Goal: Communication & Community: Answer question/provide support

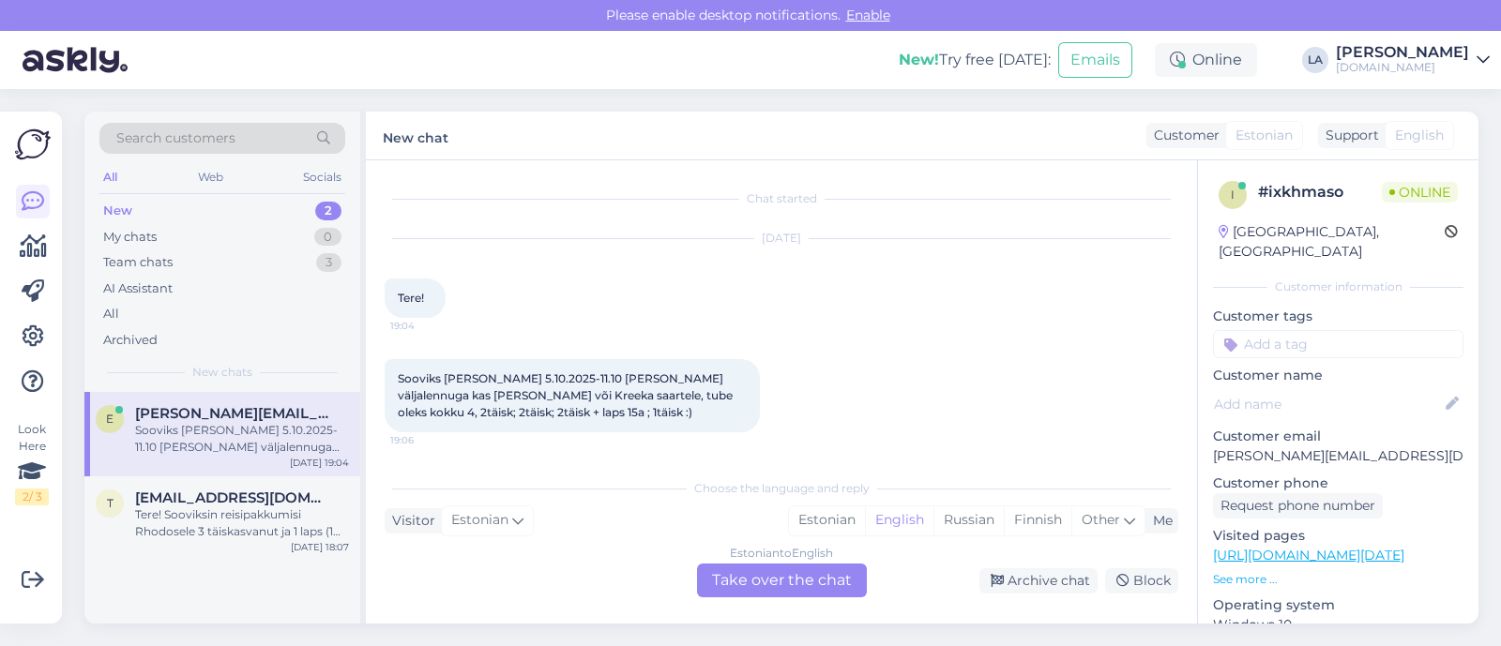
click at [762, 579] on div "Estonian to English Take over the chat" at bounding box center [782, 581] width 170 height 34
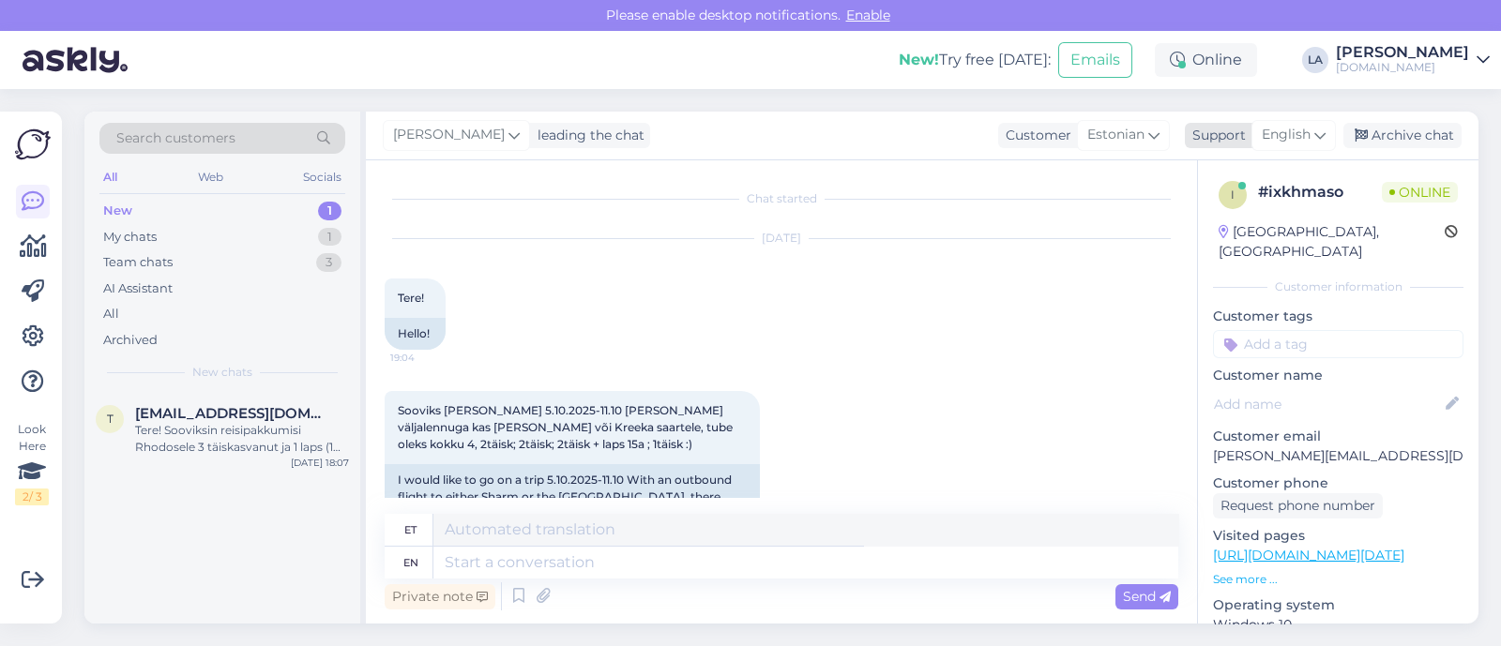
click at [1285, 144] on span "English" at bounding box center [1286, 135] width 49 height 21
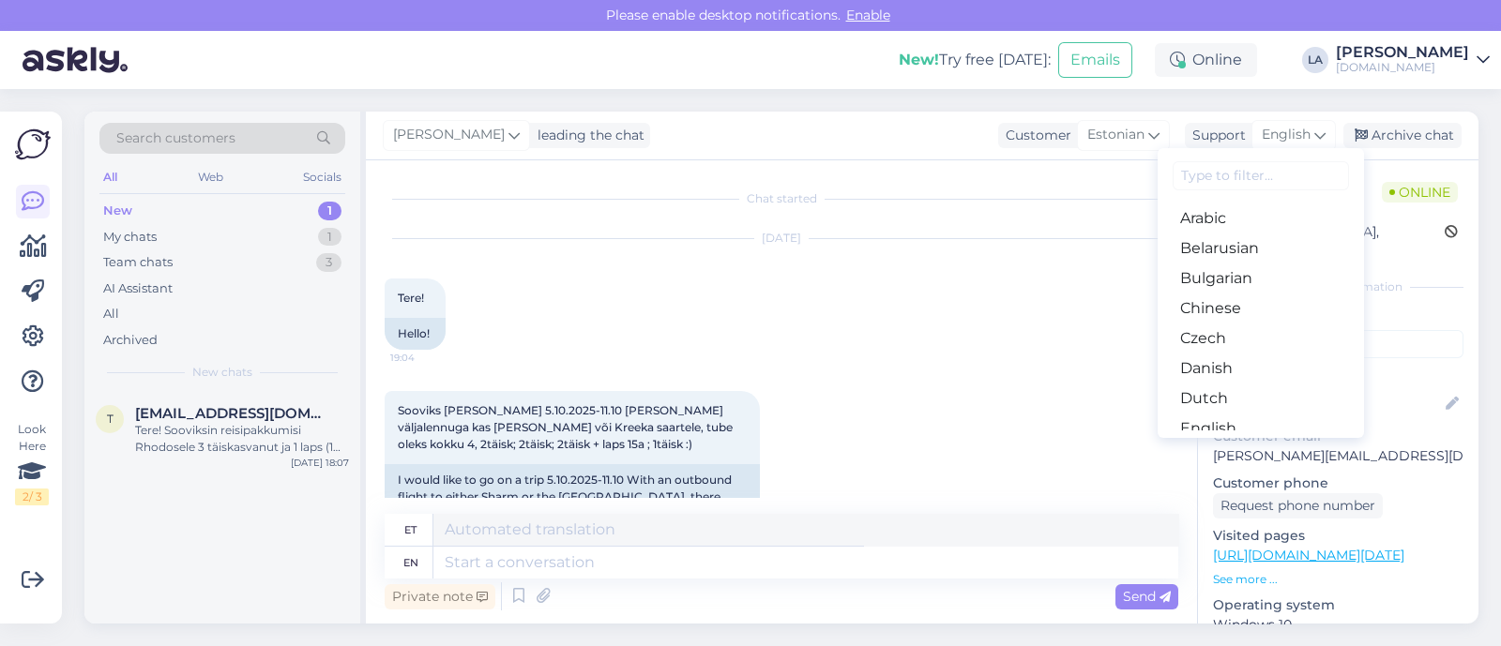
drag, startPoint x: 1217, startPoint y: 339, endPoint x: 1192, endPoint y: 358, distance: 32.1
click at [1218, 444] on link "Estonian" at bounding box center [1261, 459] width 206 height 30
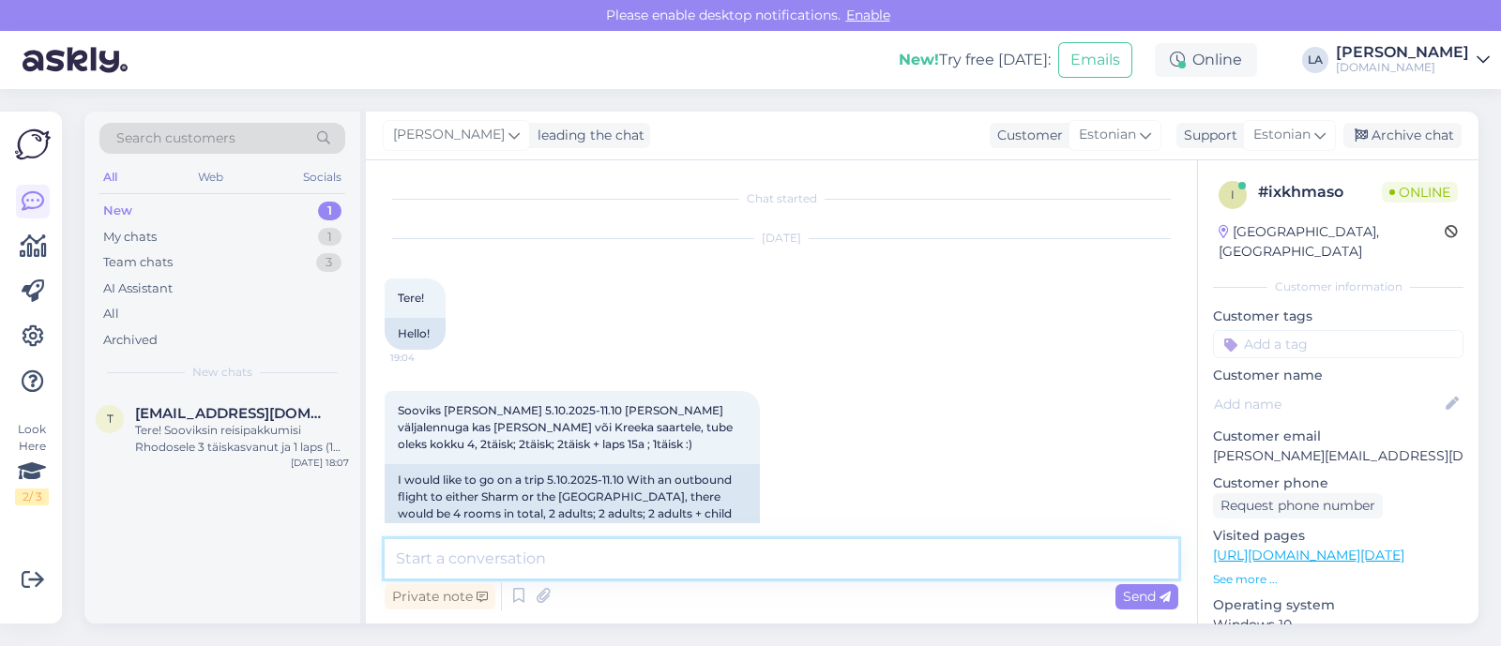
click at [744, 560] on textarea at bounding box center [782, 559] width 794 height 39
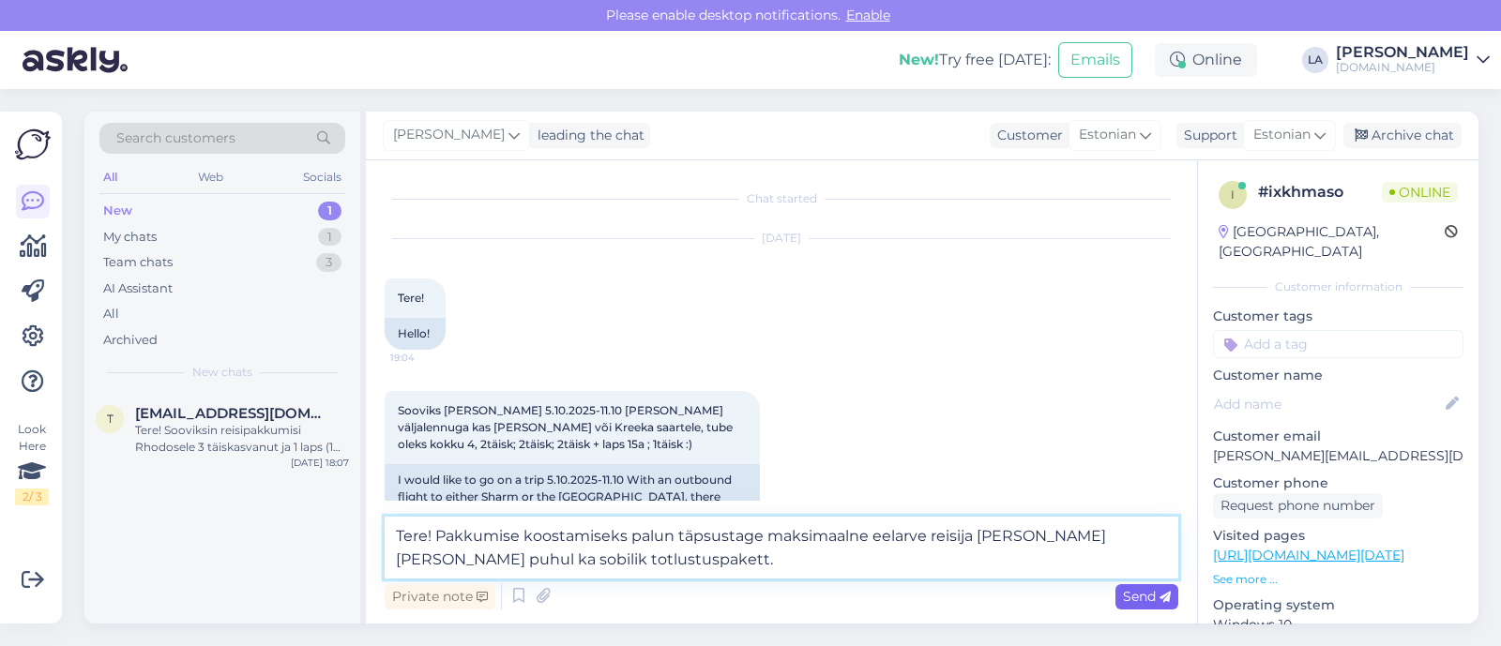
type textarea "Tere! Pakkumise koostamiseks palun täpsustage maksimaalne eelarve reisija [PERS…"
click at [1165, 603] on span "Send" at bounding box center [1147, 596] width 48 height 17
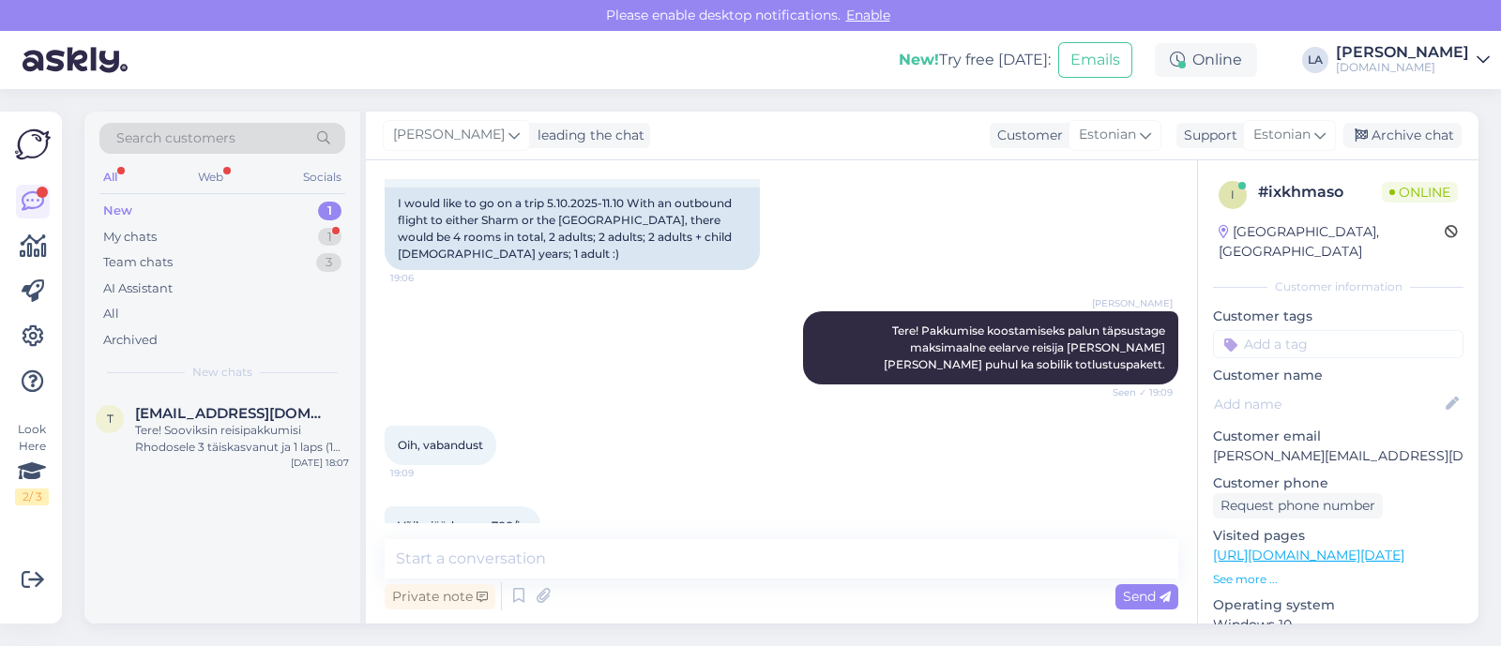
scroll to position [401, 0]
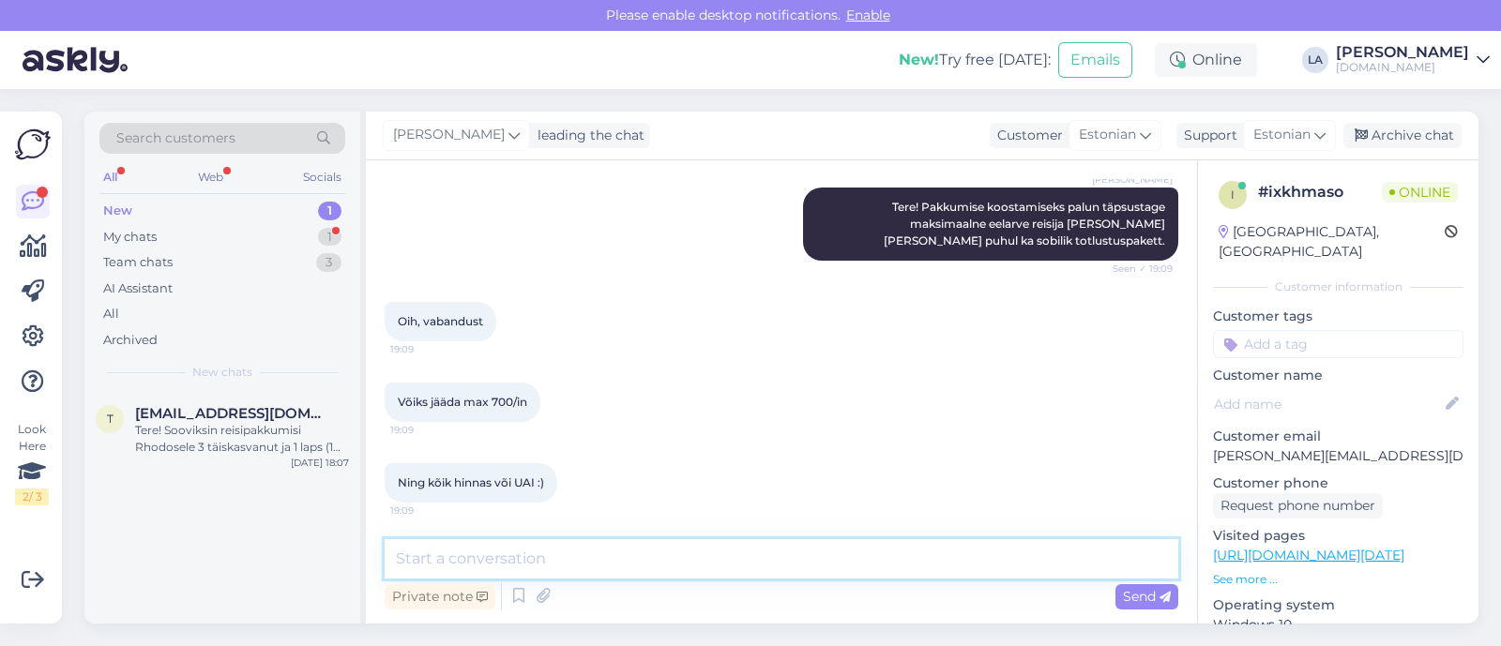
click at [508, 555] on textarea at bounding box center [782, 559] width 794 height 39
type textarea "Vaatame pakkumised [PERSON_NAME] saadame tänase jooksul meilile."
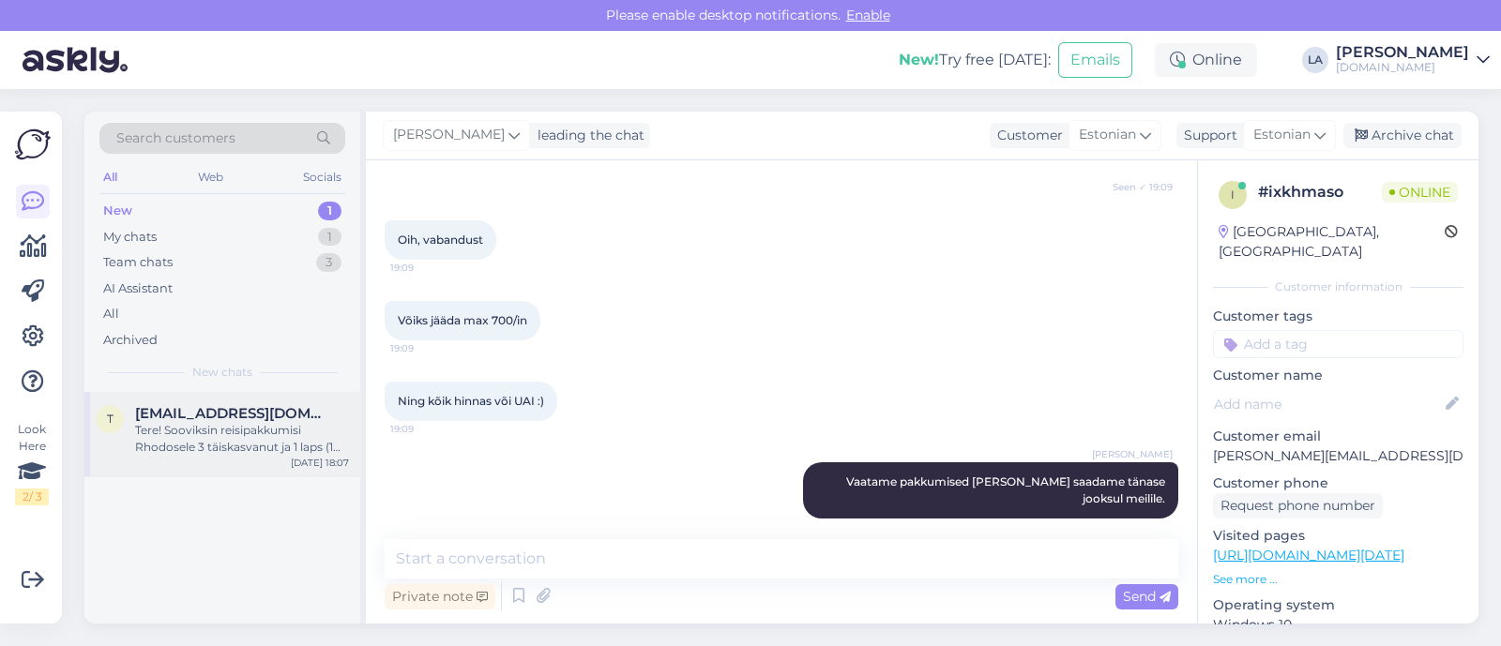
click at [203, 422] on div "Tere! Sooviksin reisipakkumisi Rhodosele 3 täiskasvanut ja 1 laps (1 aastane). …" at bounding box center [242, 439] width 214 height 34
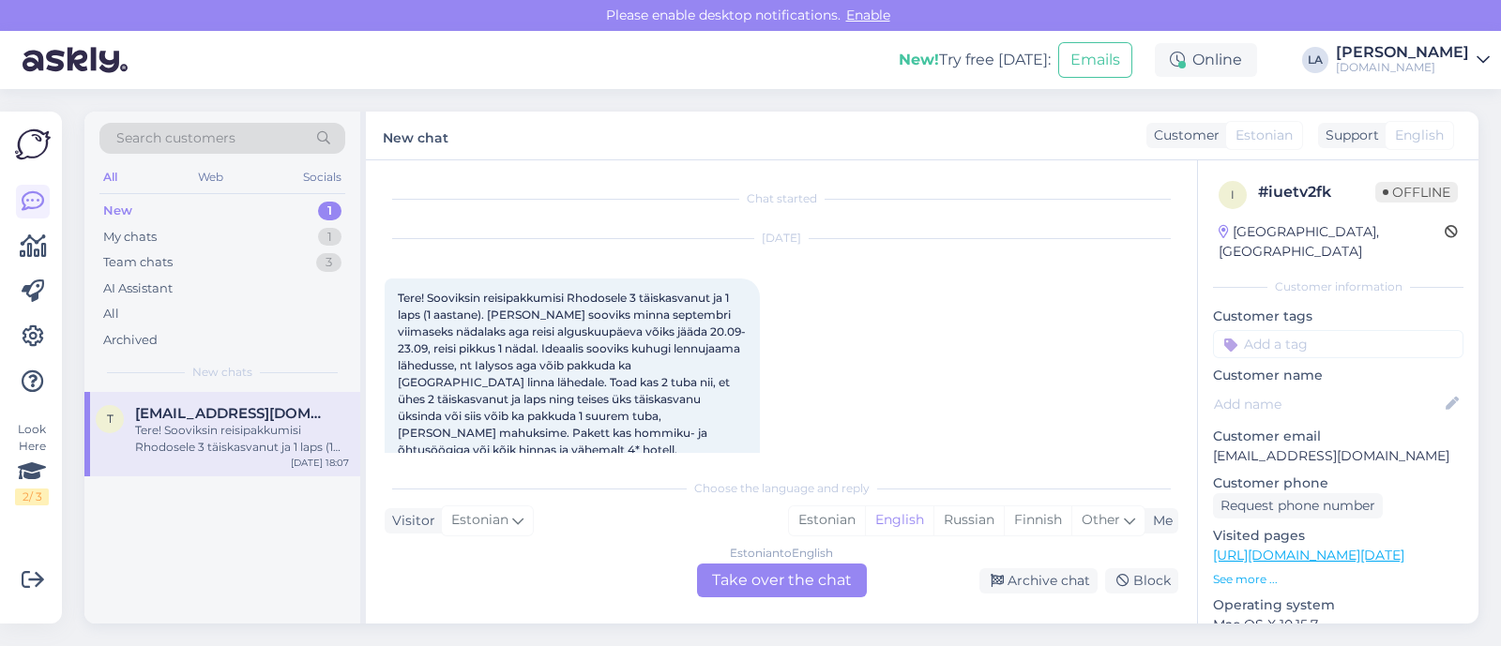
scroll to position [38, 0]
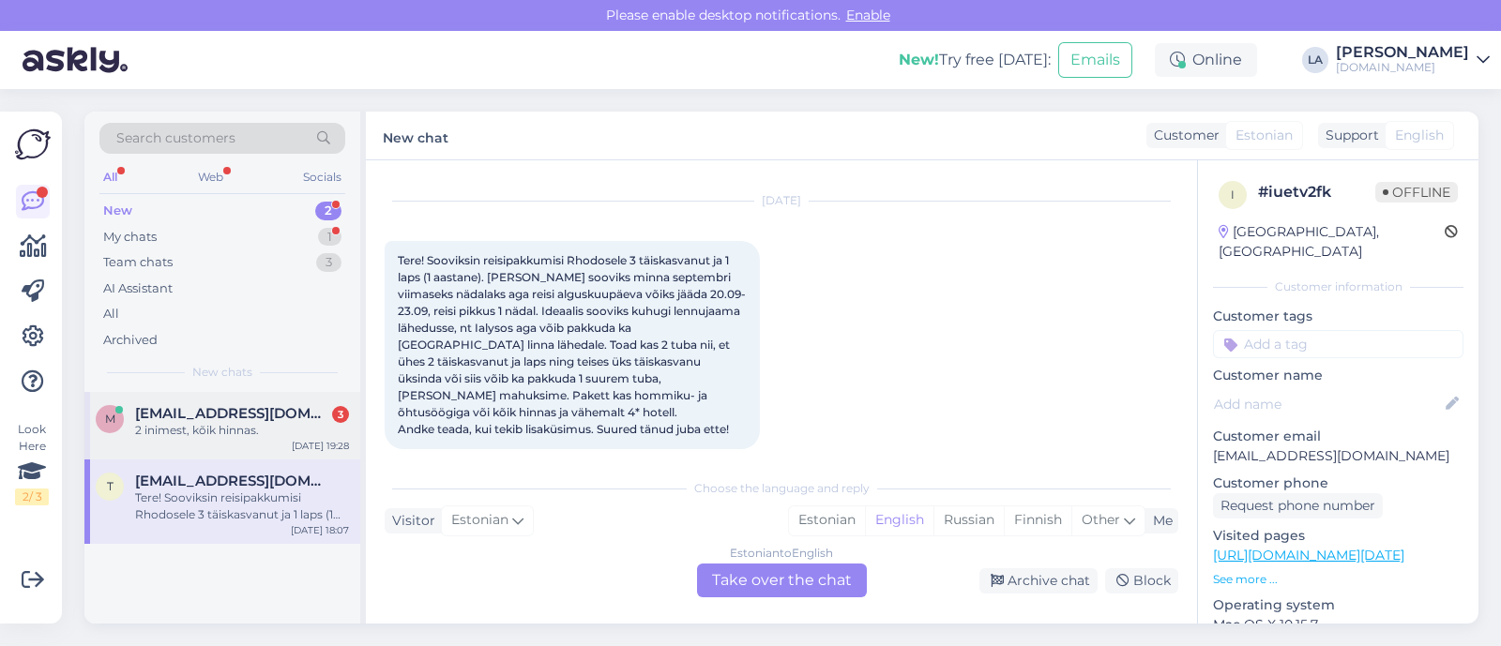
click at [287, 412] on span "[EMAIL_ADDRESS][DOMAIN_NAME]" at bounding box center [232, 413] width 195 height 17
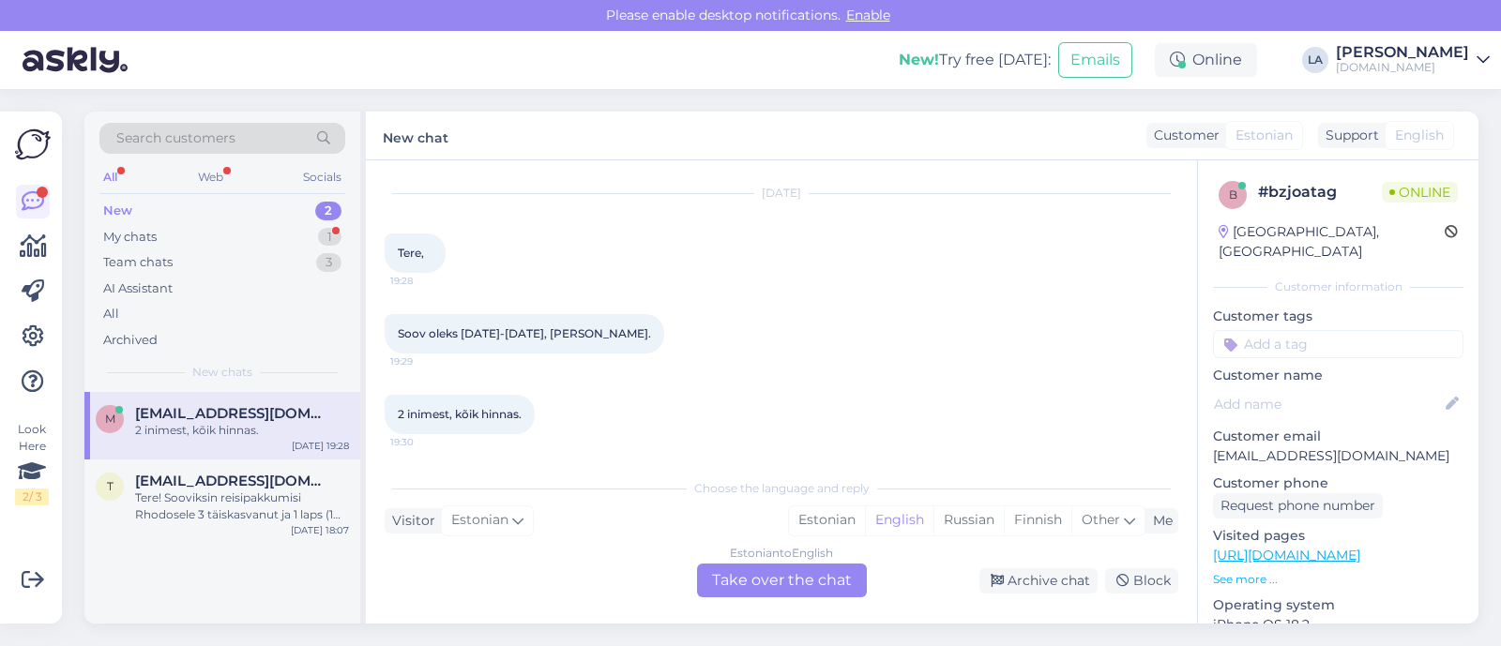
scroll to position [46, 0]
click at [841, 573] on div "Estonian to English Take over the chat" at bounding box center [782, 581] width 170 height 34
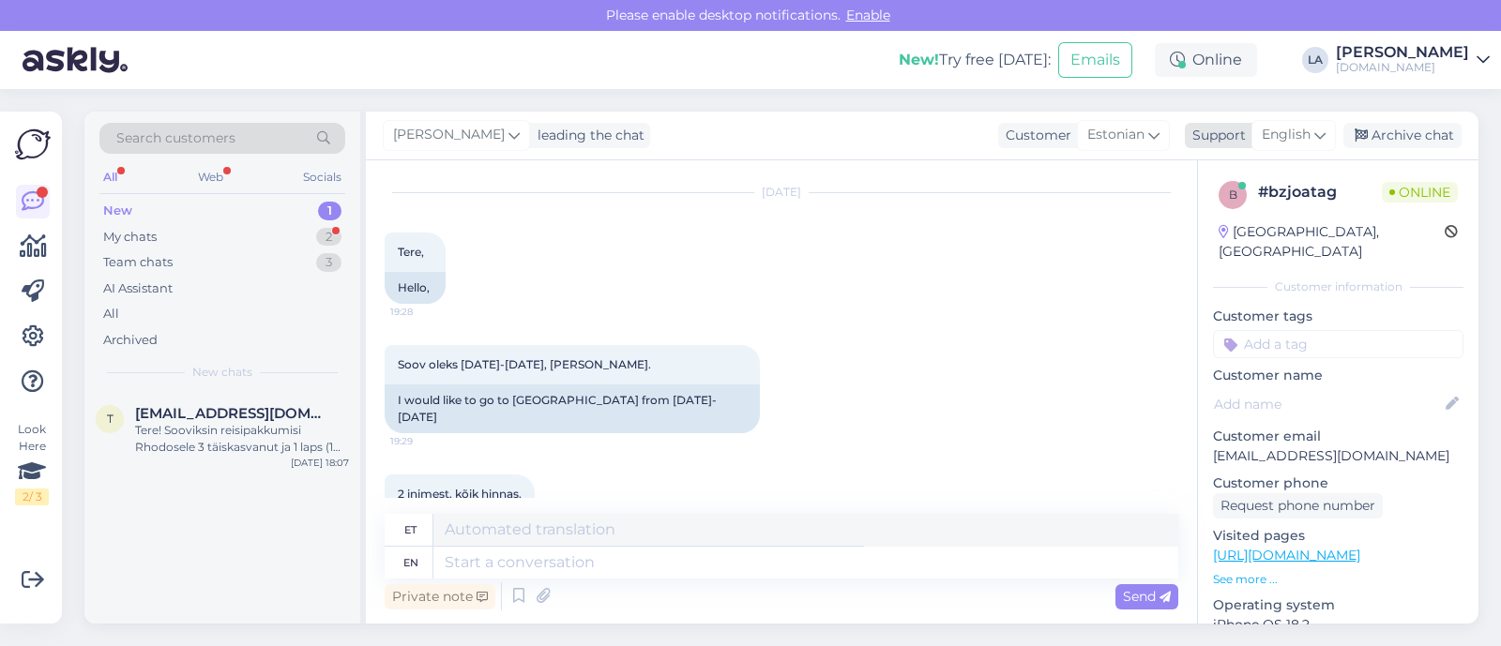
click at [1285, 129] on span "English" at bounding box center [1286, 135] width 49 height 21
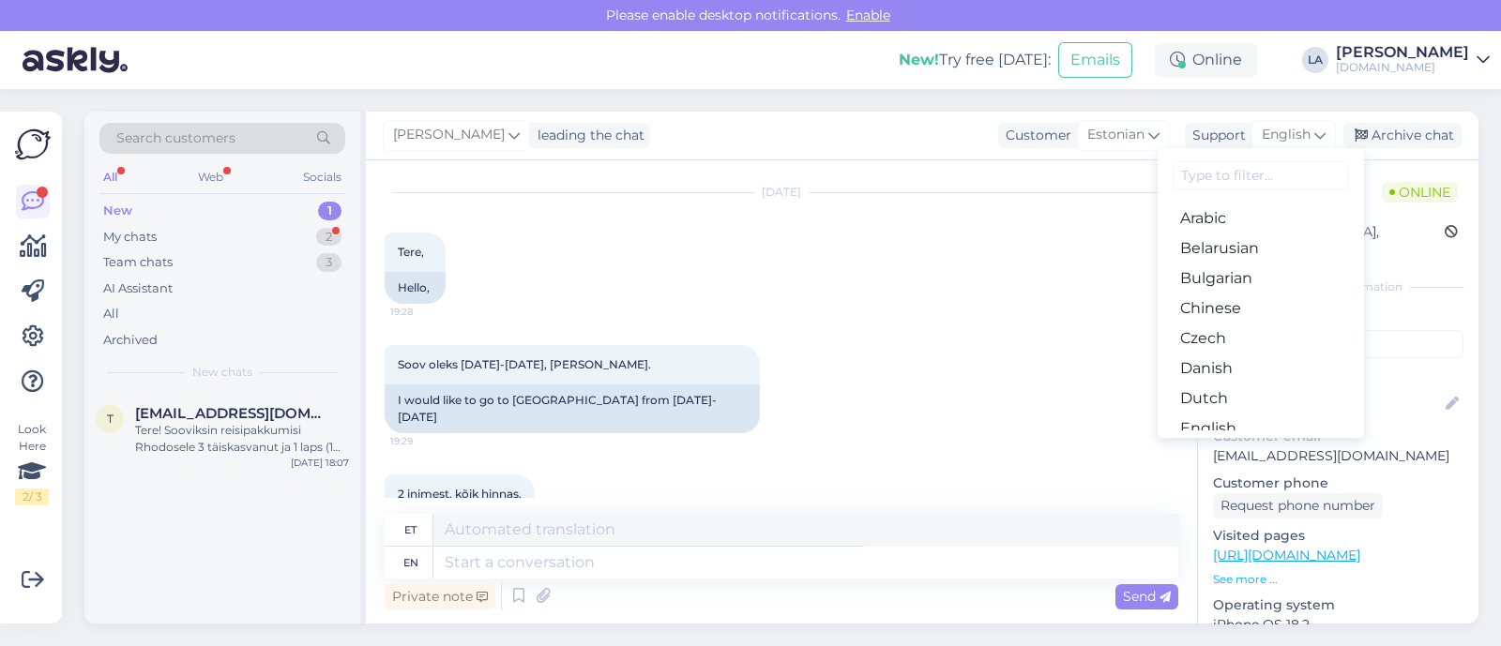
click at [1222, 444] on link "Estonian" at bounding box center [1261, 459] width 206 height 30
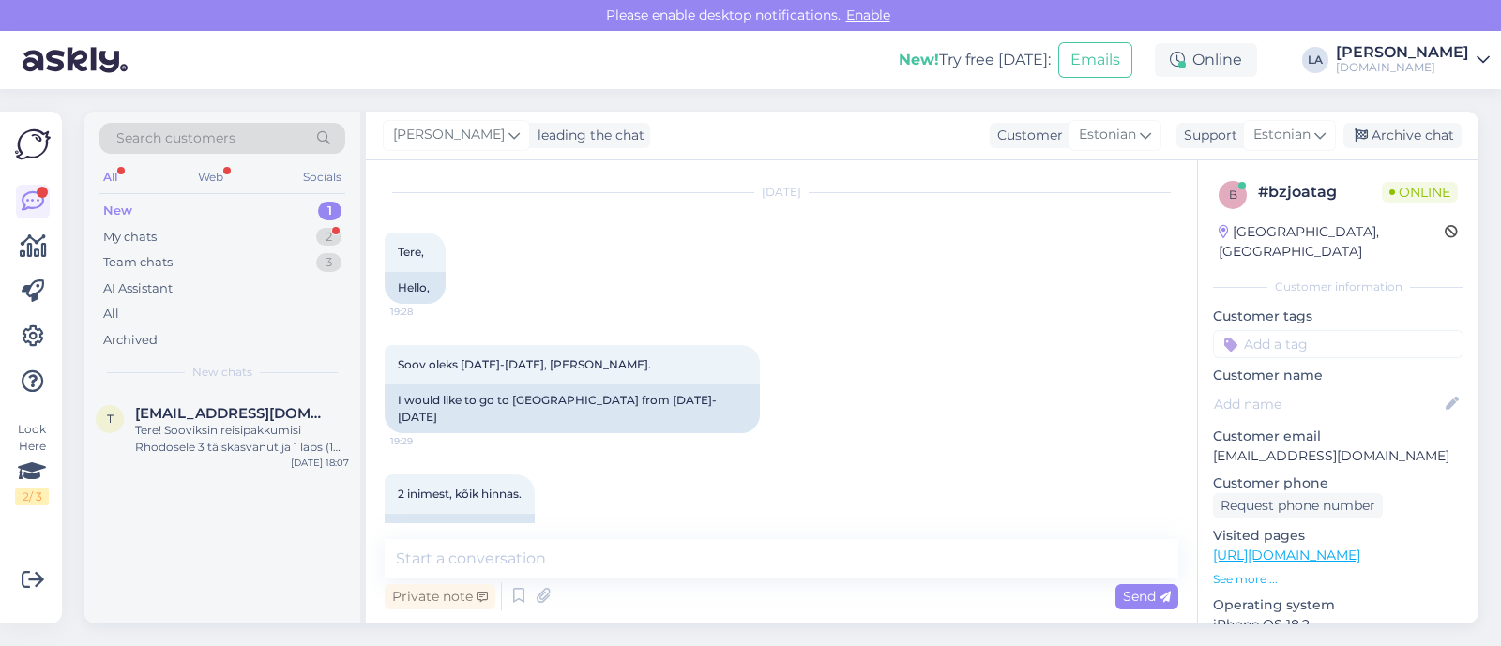
scroll to position [154, 0]
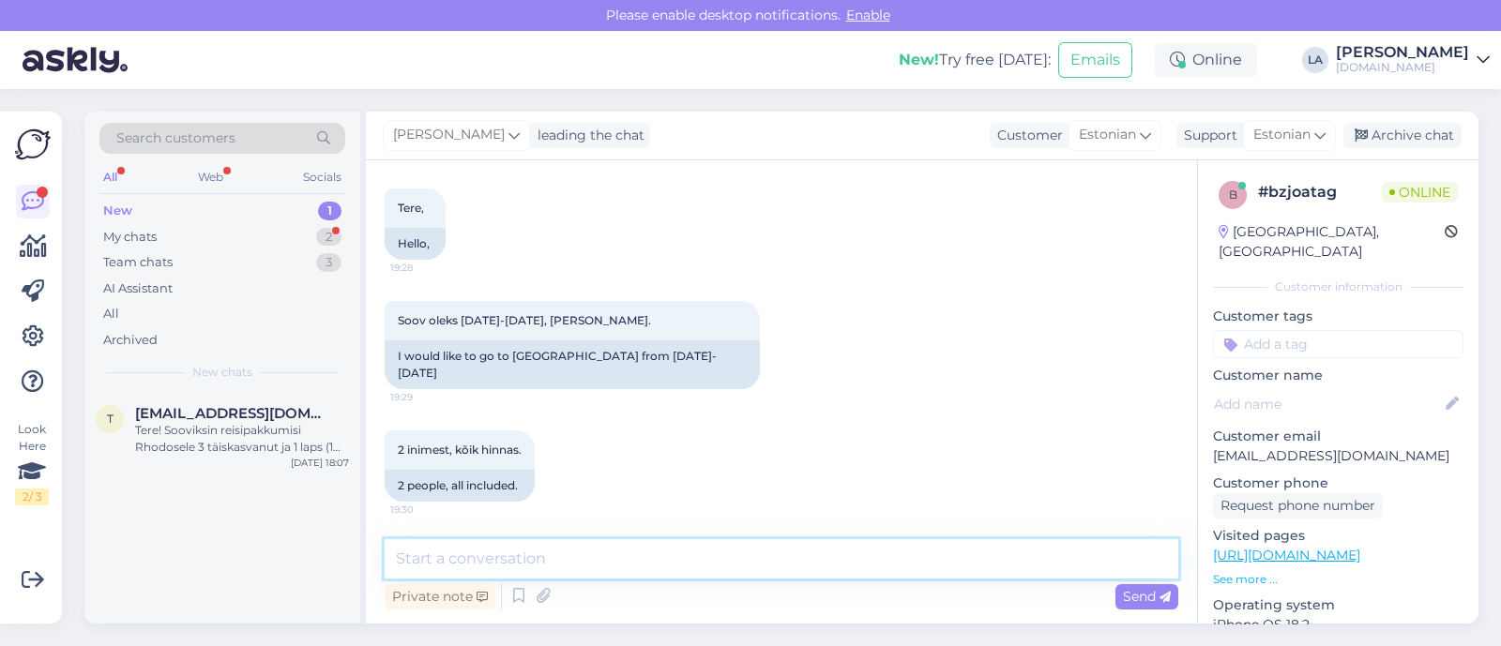
click at [815, 551] on textarea at bounding box center [782, 559] width 794 height 39
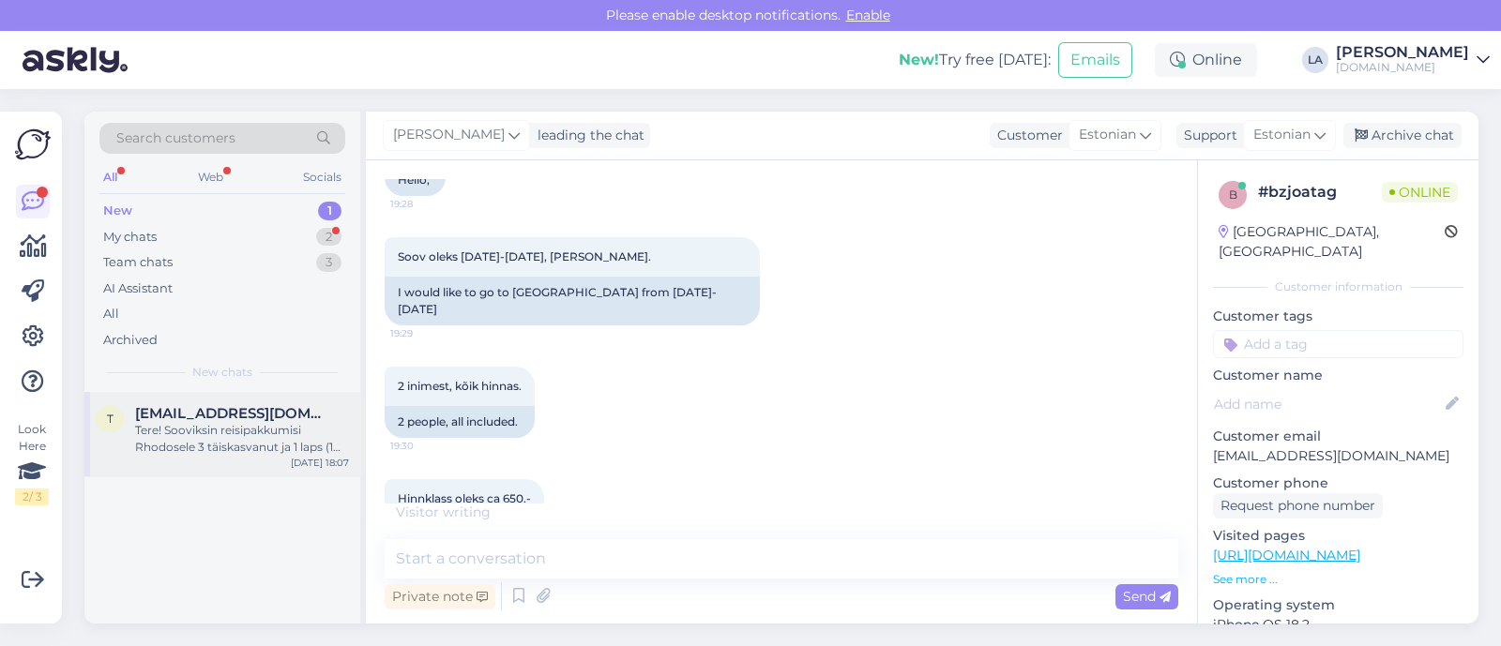
click at [226, 411] on span "[EMAIL_ADDRESS][DOMAIN_NAME]" at bounding box center [232, 413] width 195 height 17
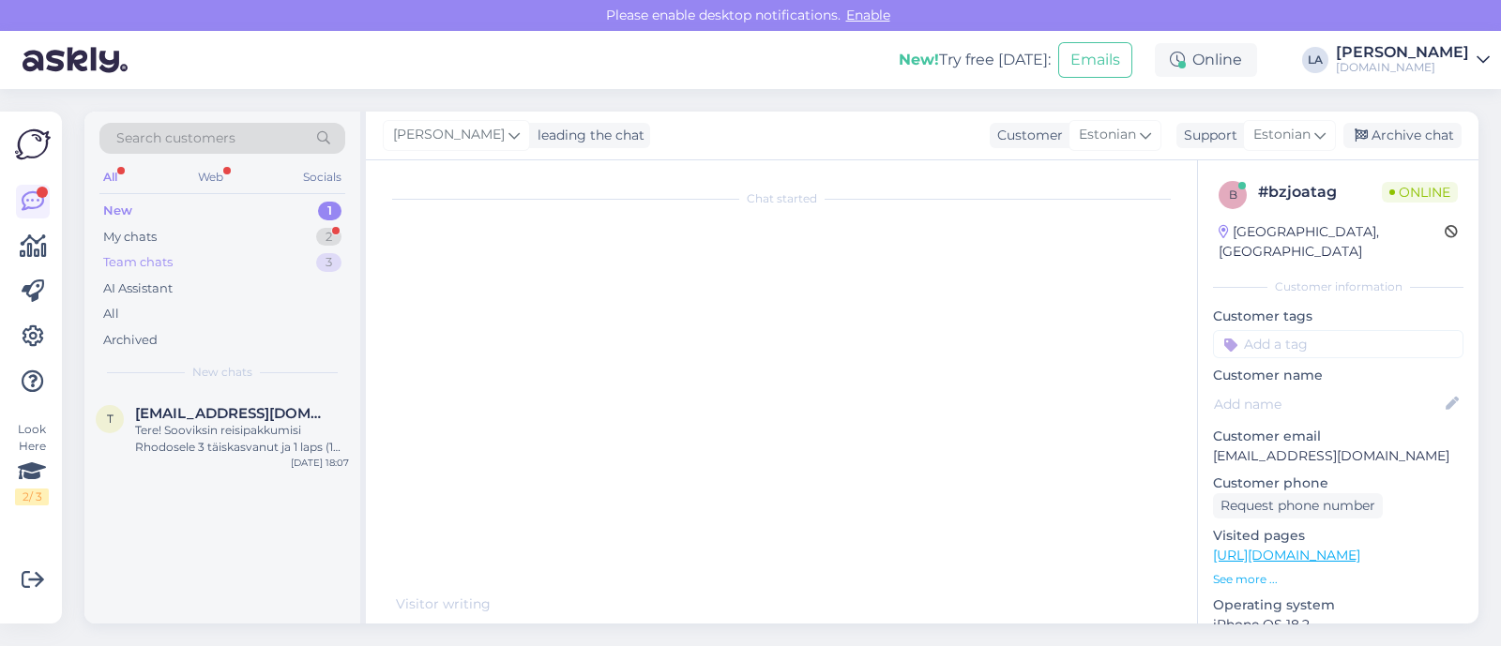
scroll to position [38, 0]
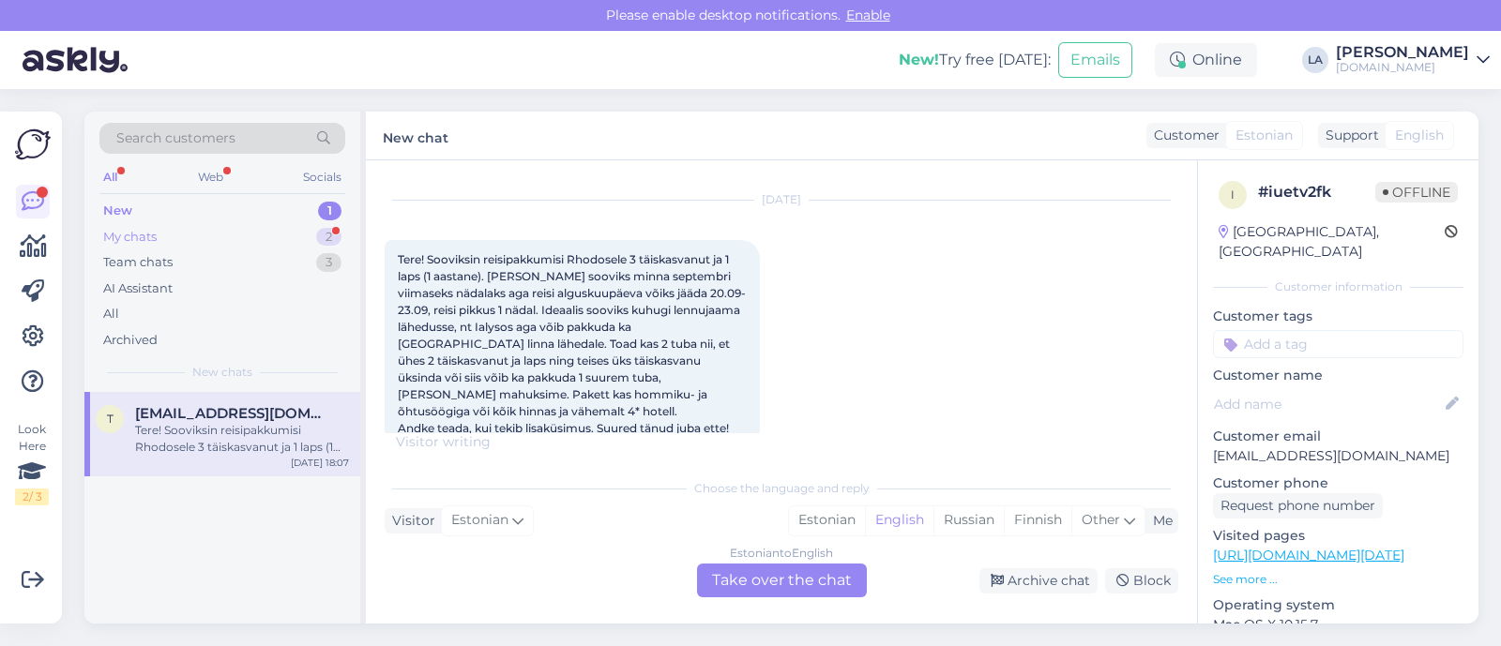
click at [263, 238] on div "My chats 2" at bounding box center [222, 237] width 246 height 26
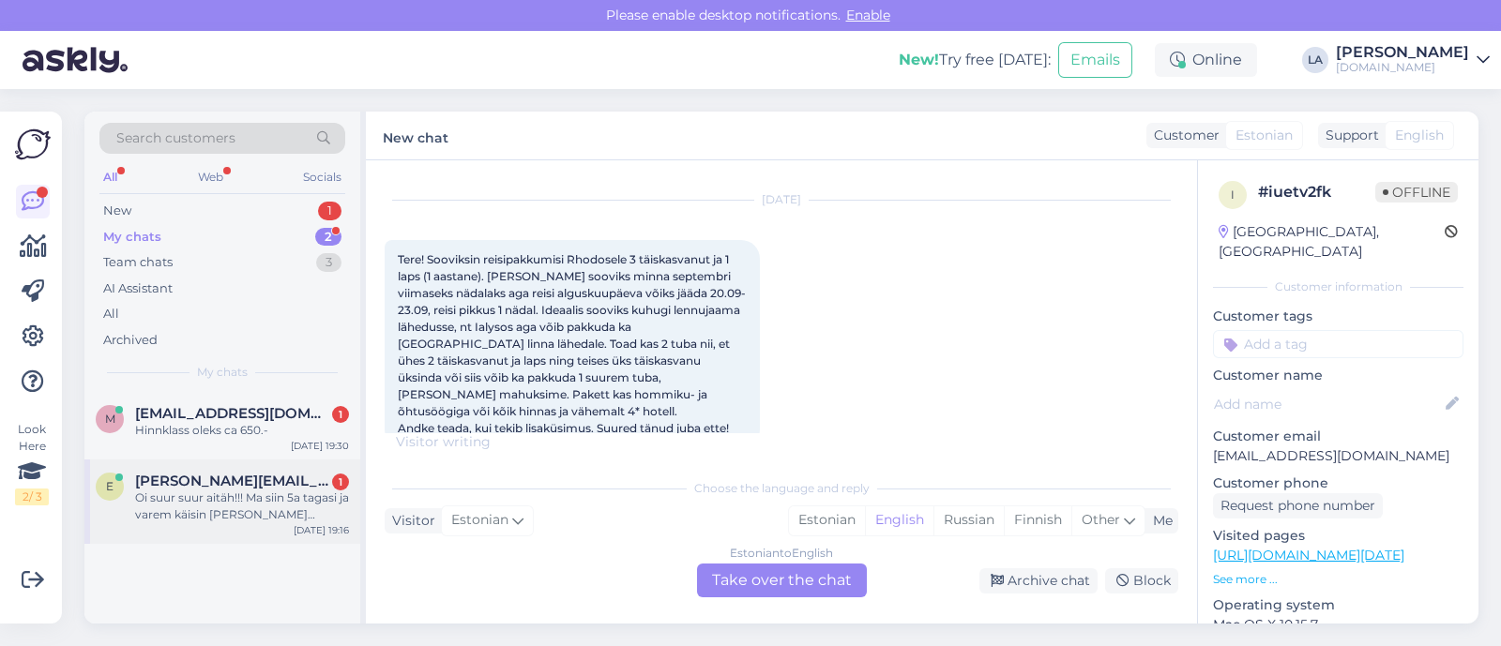
click at [271, 494] on div "Oi suur suur aitäh!!! Ma siin 5a tagasi ja varem käisin [PERSON_NAME] [PERSON_N…" at bounding box center [242, 507] width 214 height 34
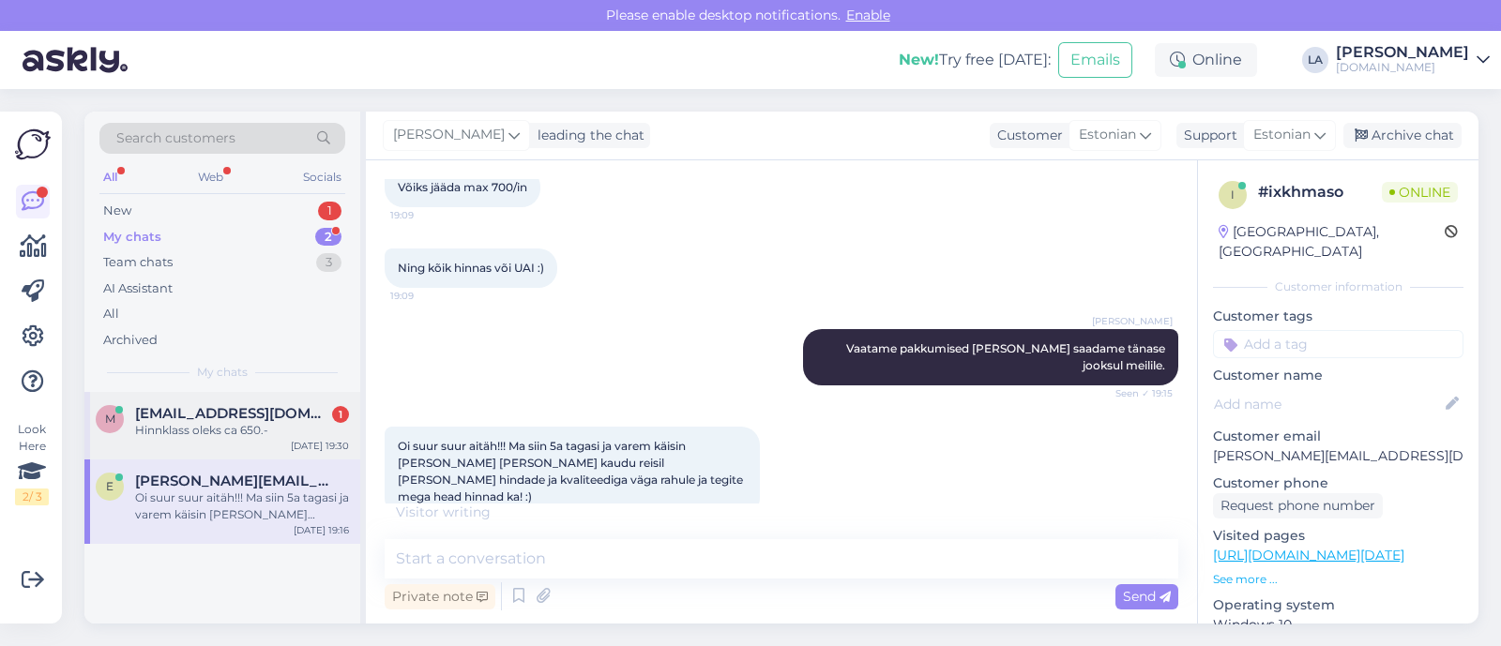
scroll to position [596, 0]
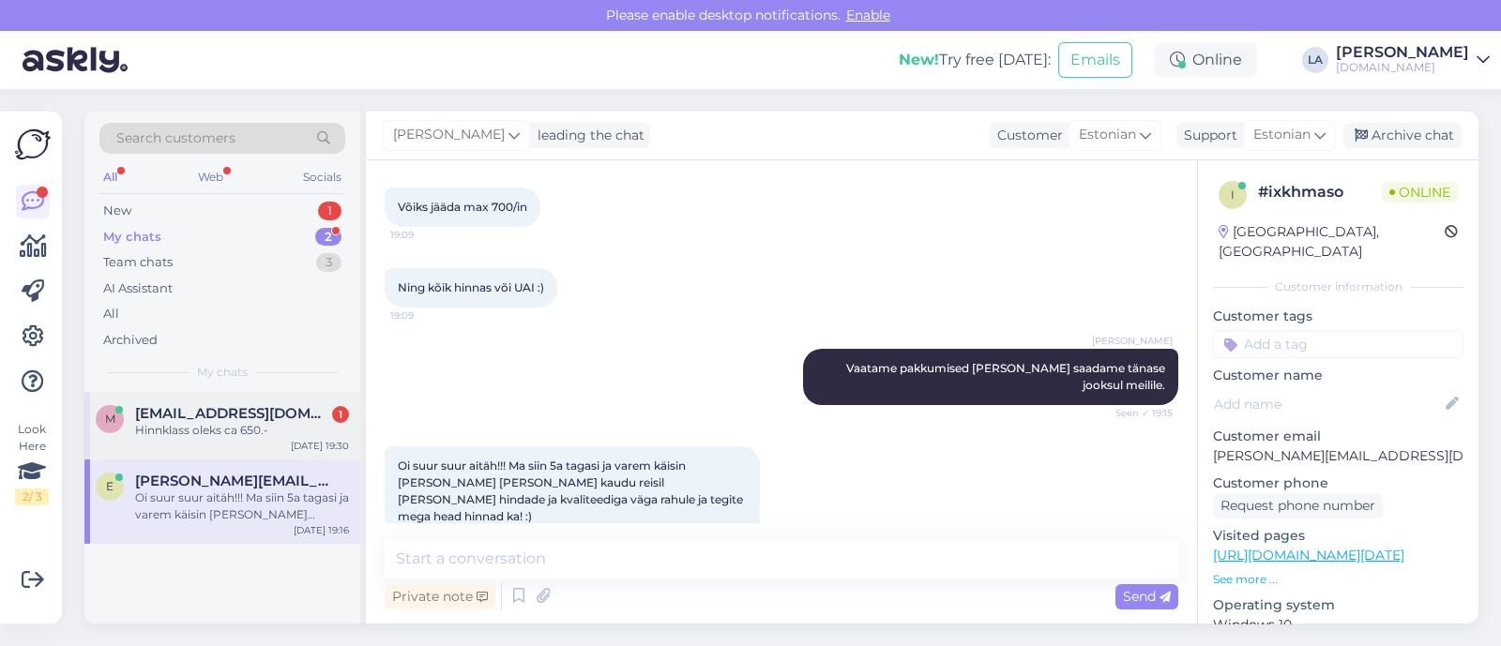
click at [263, 422] on div "Hinnklass oleks ca 650.-" at bounding box center [242, 430] width 214 height 17
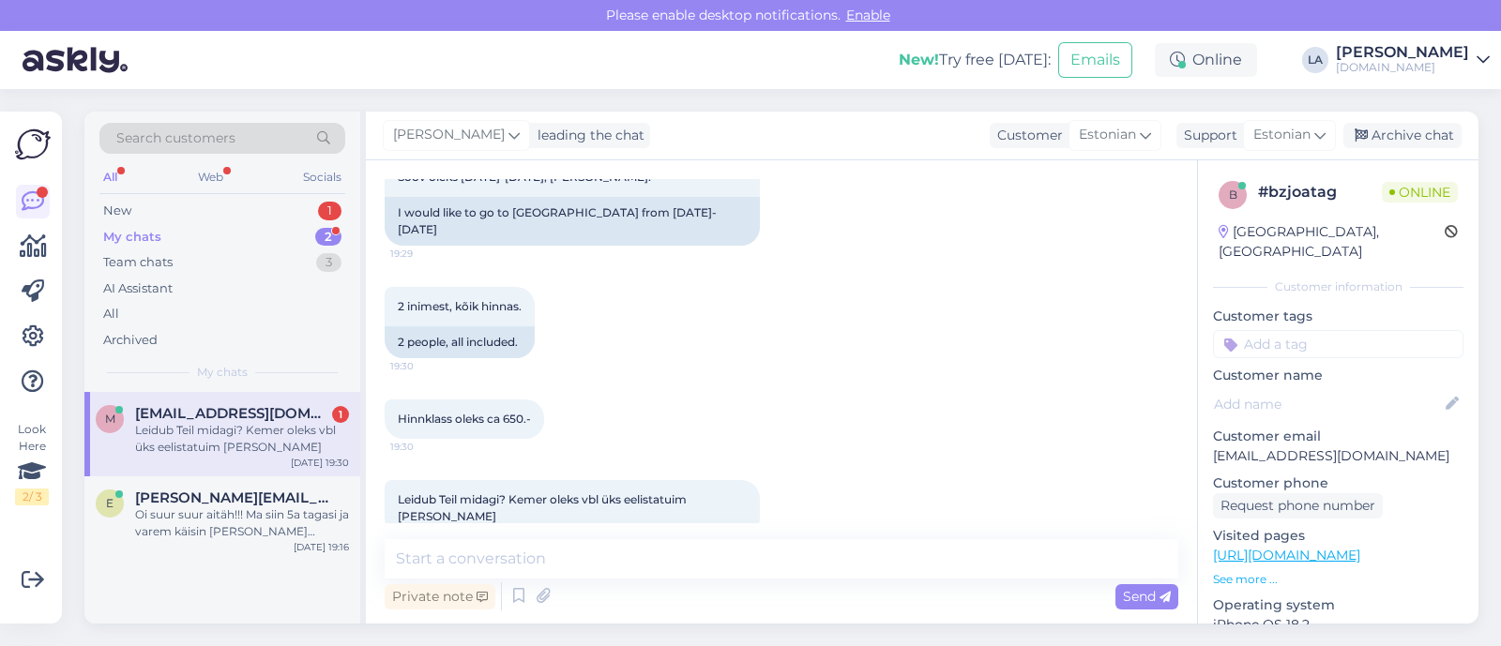
scroll to position [234, 0]
click at [541, 537] on div "Chat started [DATE] Tere, 19:28 Hello, Soov oleks [DATE]-[DATE], [PERSON_NAME].…" at bounding box center [781, 392] width 831 height 464
click at [545, 551] on textarea at bounding box center [782, 559] width 794 height 39
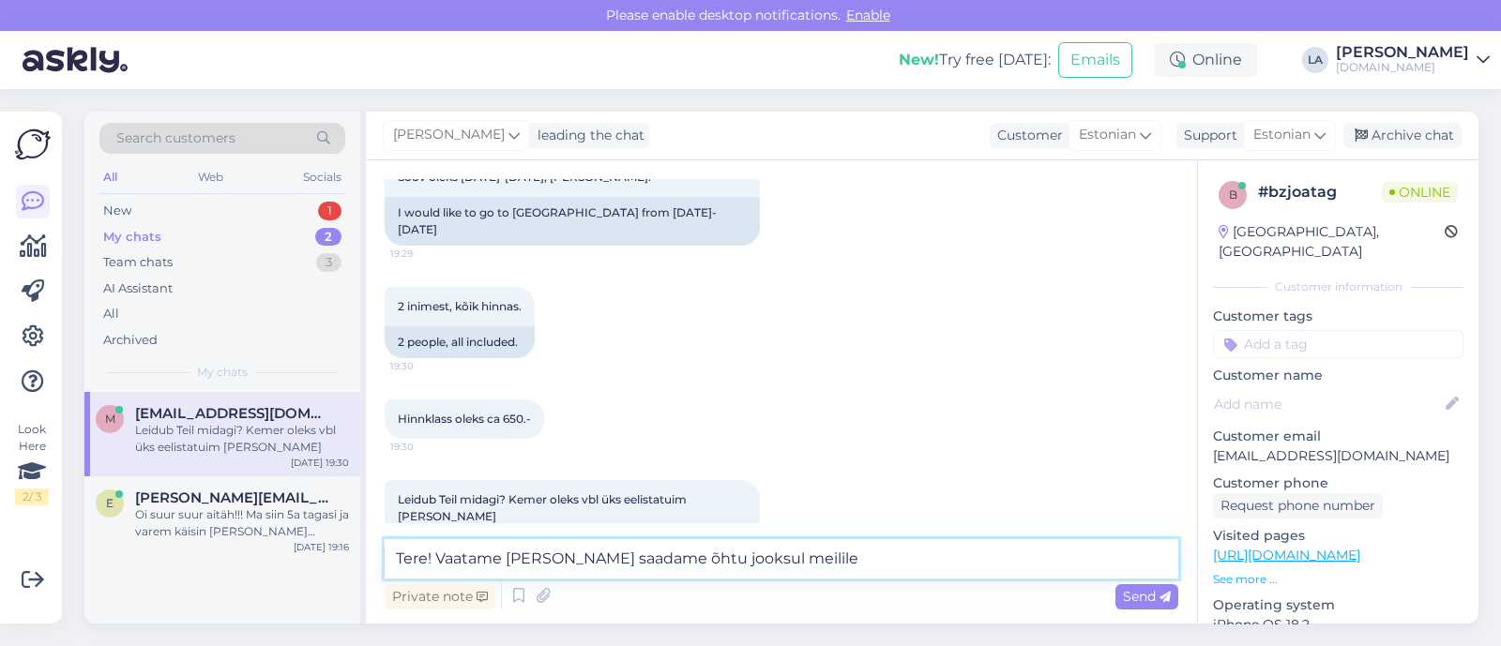
type textarea "Tere! Vaatame [PERSON_NAME] saadame õhtu jooksul meilile."
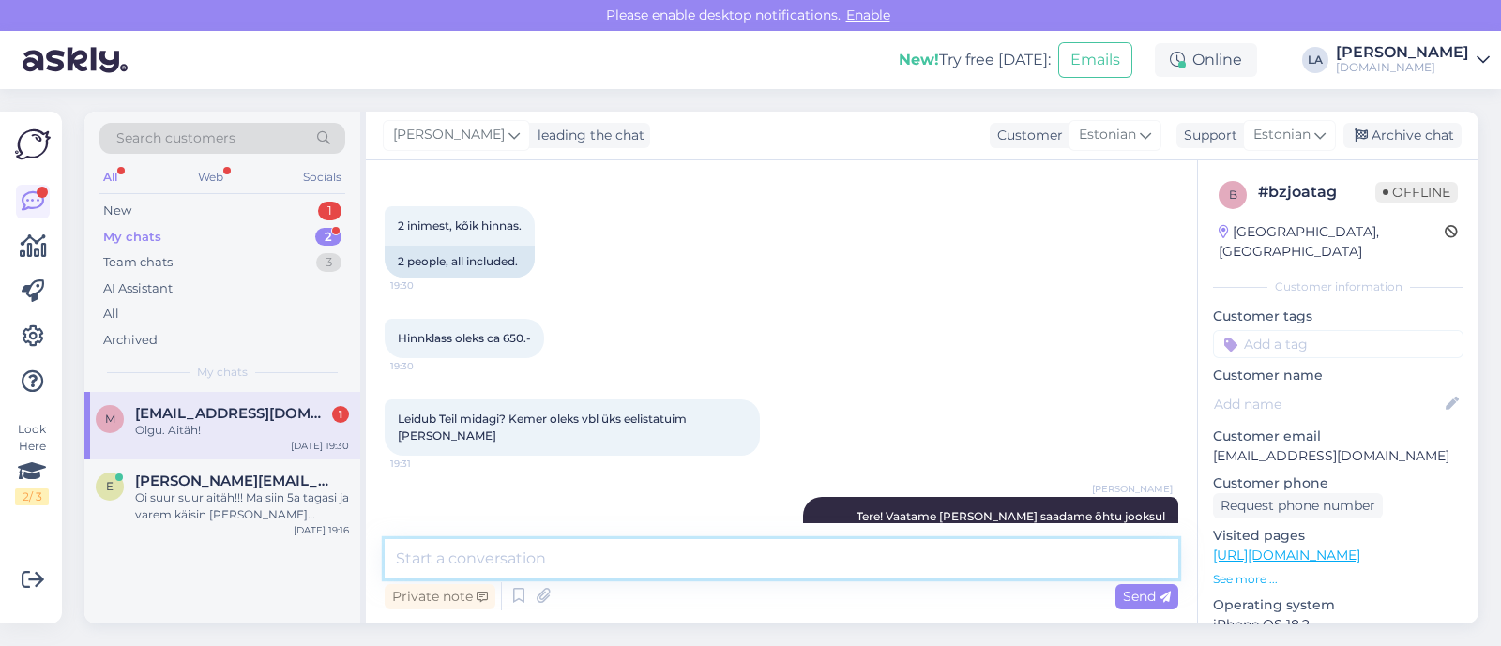
scroll to position [395, 0]
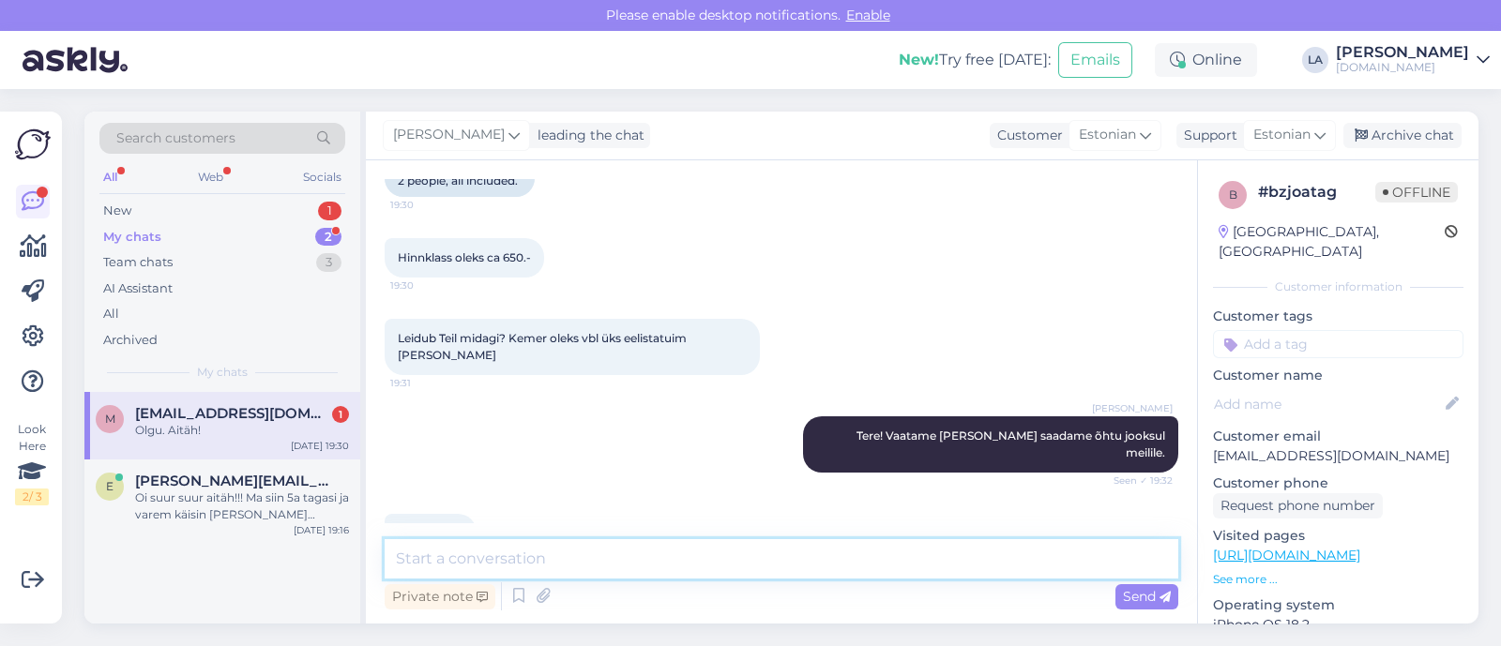
click at [551, 561] on textarea at bounding box center [782, 559] width 794 height 39
click at [253, 511] on div "Oi suur suur aitäh!!! Ma siin 5a tagasi ja varem käisin [PERSON_NAME] [PERSON_N…" at bounding box center [242, 507] width 214 height 34
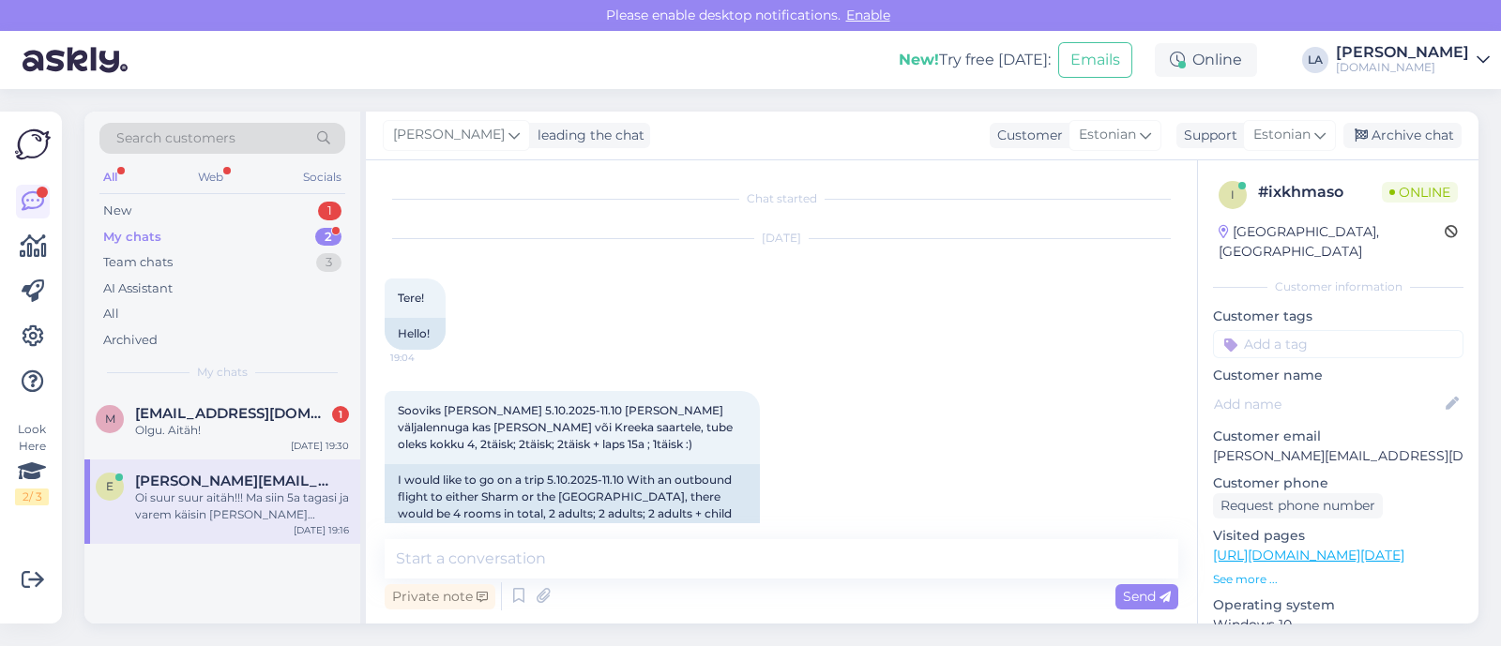
scroll to position [596, 0]
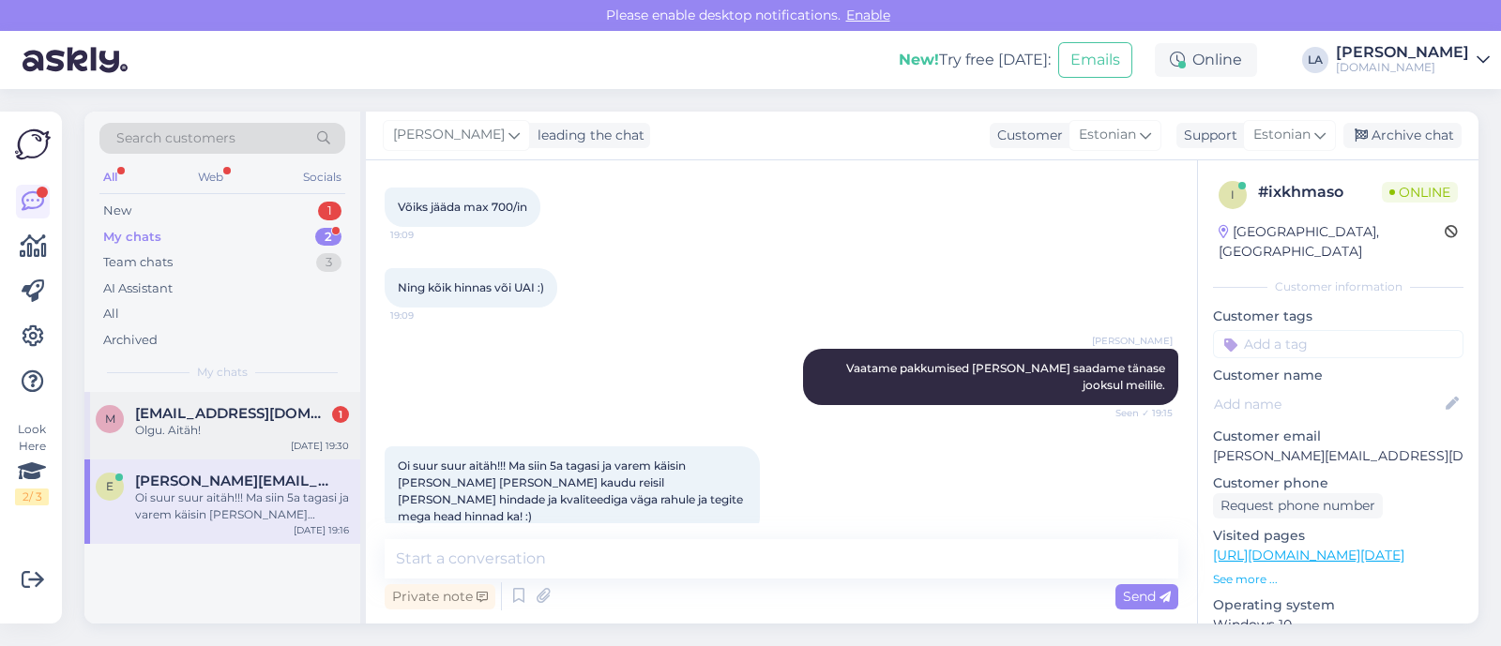
click at [263, 452] on div "m [EMAIL_ADDRESS][DOMAIN_NAME] 1 Olgu. Aitäh! [DATE] 19:30" at bounding box center [222, 426] width 276 height 68
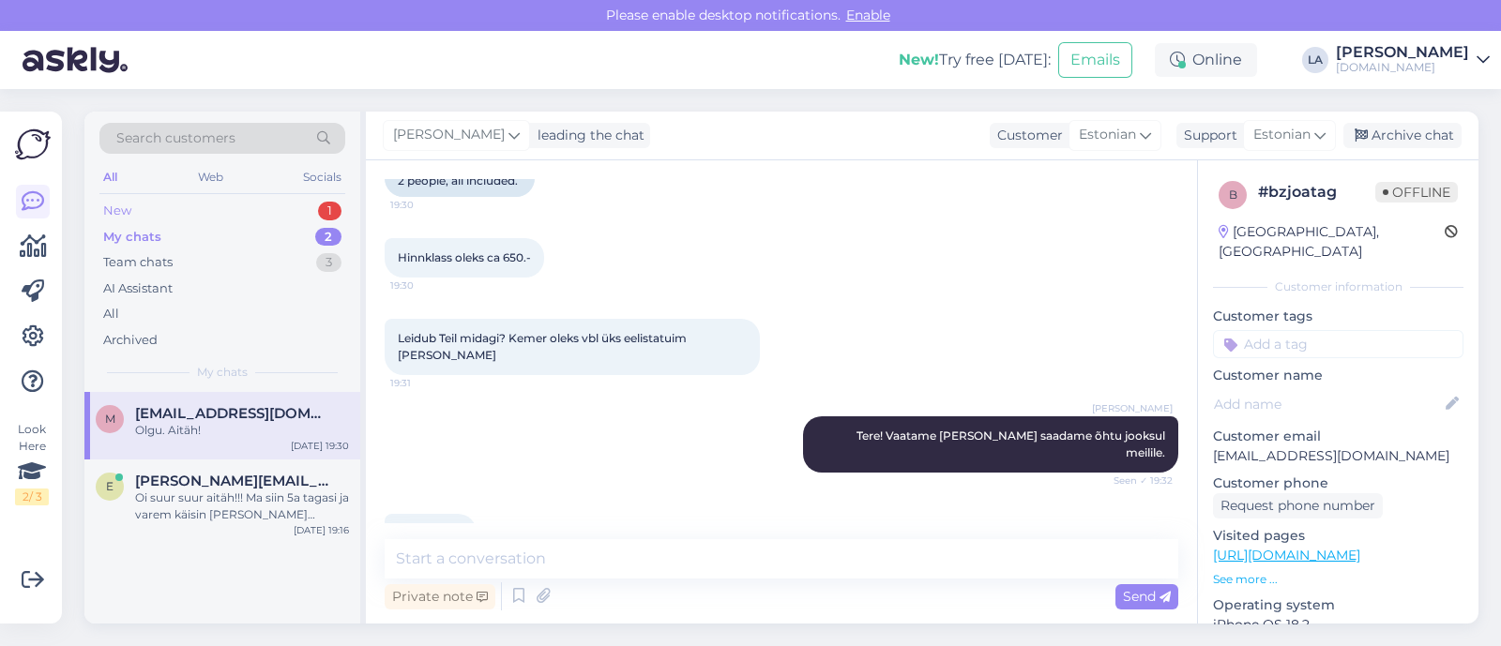
click at [330, 208] on div "1" at bounding box center [329, 211] width 23 height 19
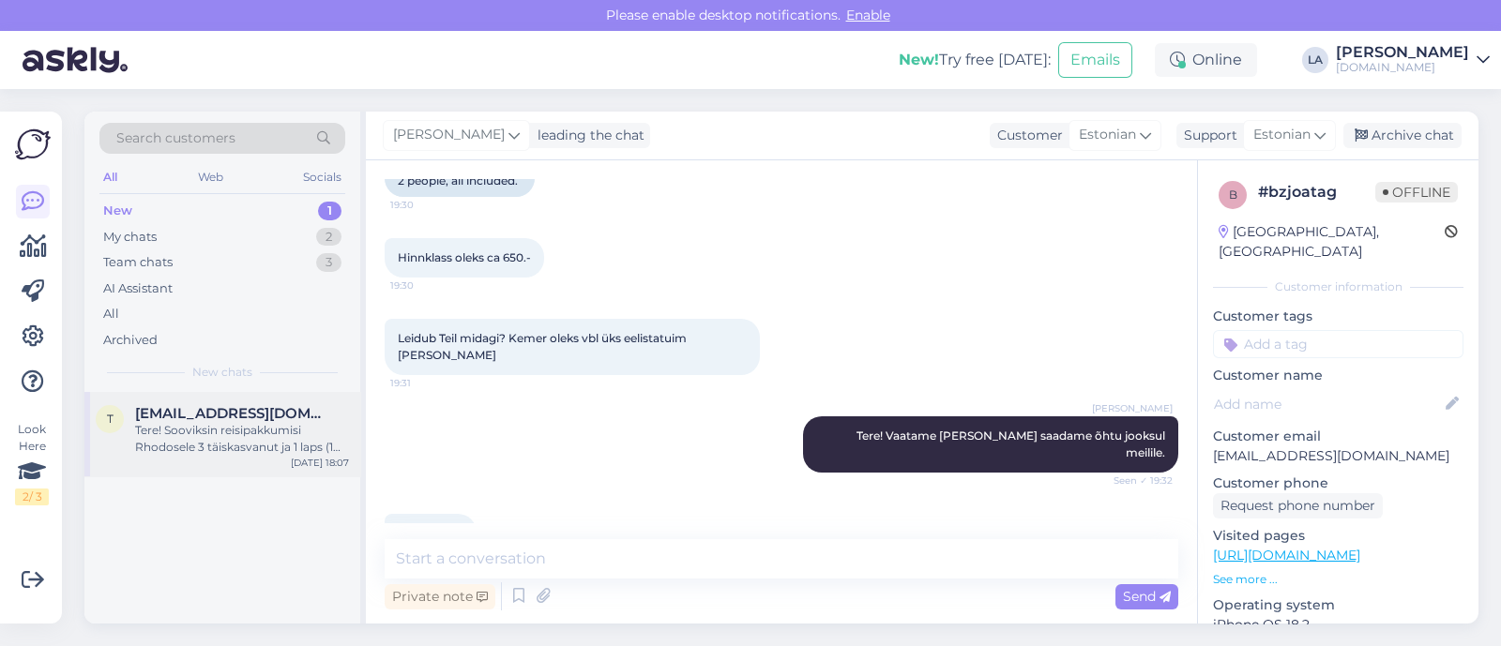
drag, startPoint x: 300, startPoint y: 403, endPoint x: 301, endPoint y: 393, distance: 9.4
click at [300, 401] on div "t [EMAIL_ADDRESS][DOMAIN_NAME] Tere! Sooviksin reisipakkumisi Rhodosele 3 täisk…" at bounding box center [222, 434] width 276 height 84
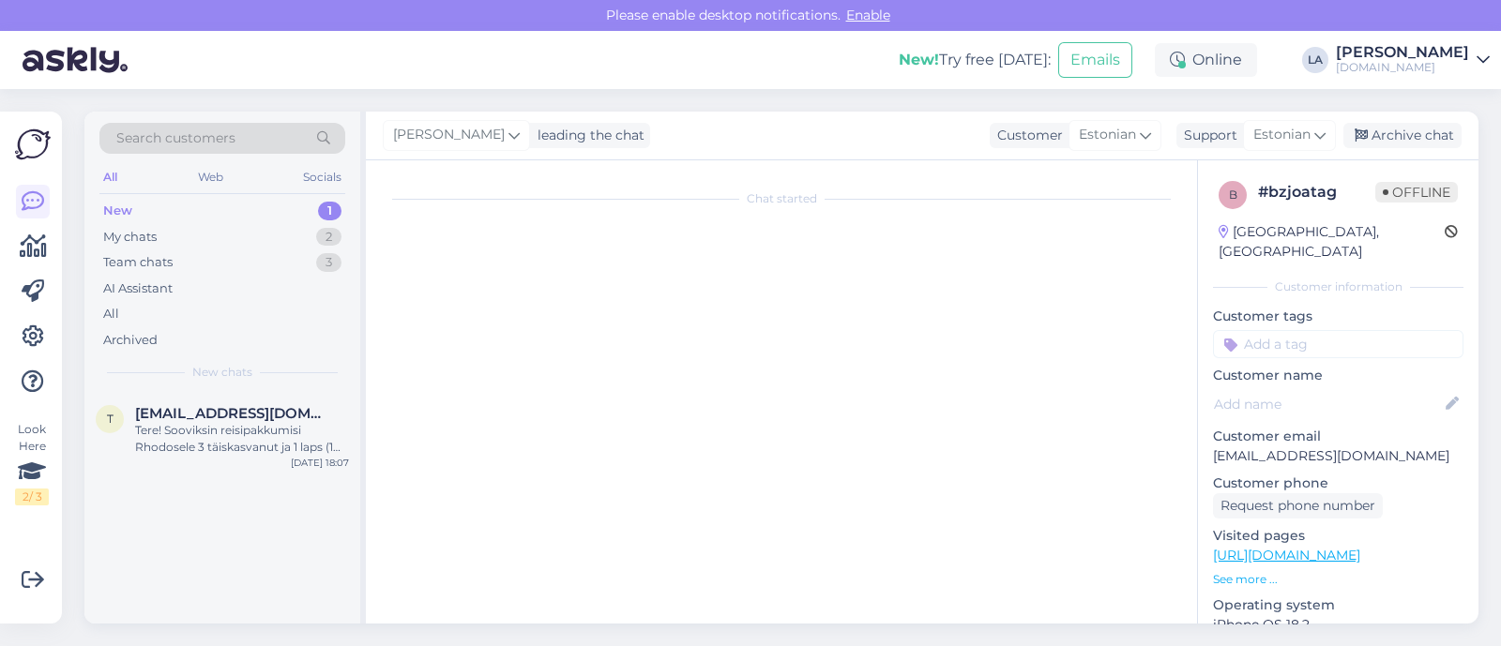
scroll to position [38, 0]
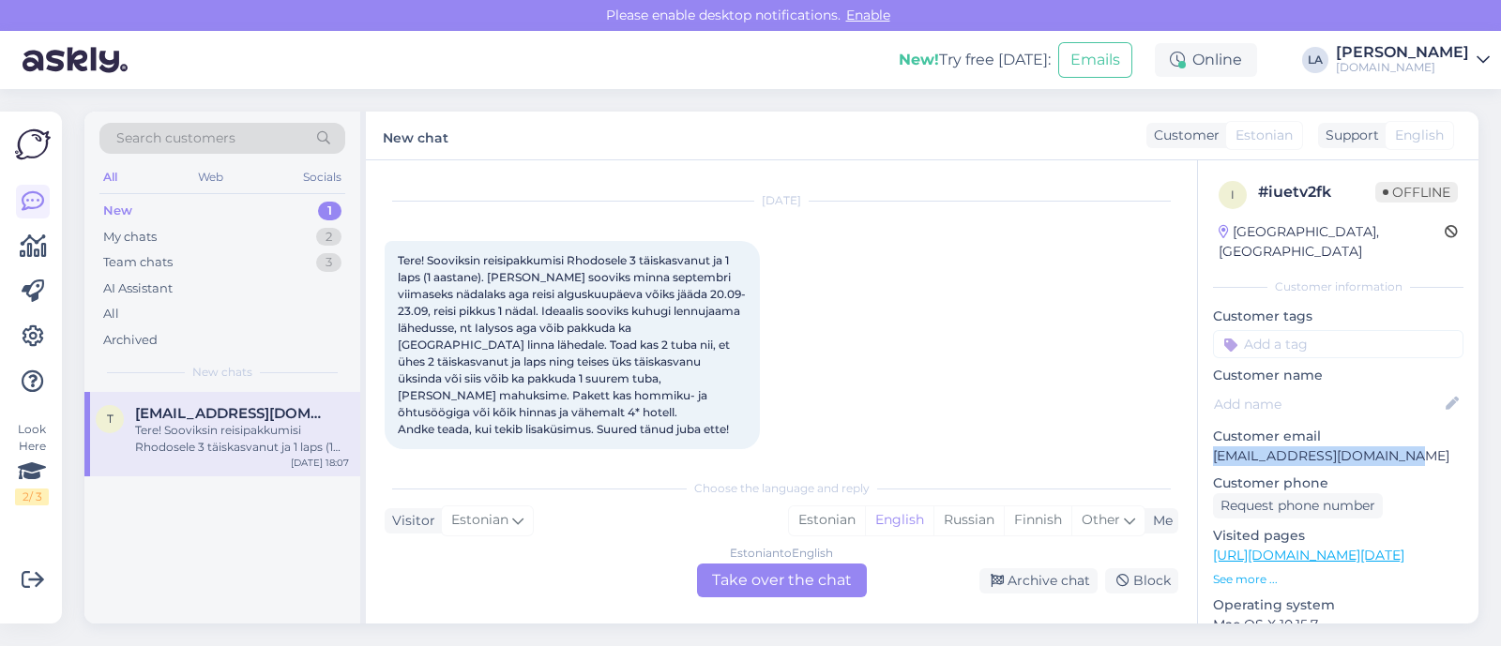
drag, startPoint x: 1210, startPoint y: 434, endPoint x: 1432, endPoint y: 442, distance: 221.6
click at [1441, 439] on div "i # iuetv2fk Offline [GEOGRAPHIC_DATA], [GEOGRAPHIC_DATA] Customer information …" at bounding box center [1338, 555] width 281 height 791
copy p "[EMAIL_ADDRESS][DOMAIN_NAME]"
click at [711, 573] on div "Estonian to English Take over the chat" at bounding box center [782, 581] width 170 height 34
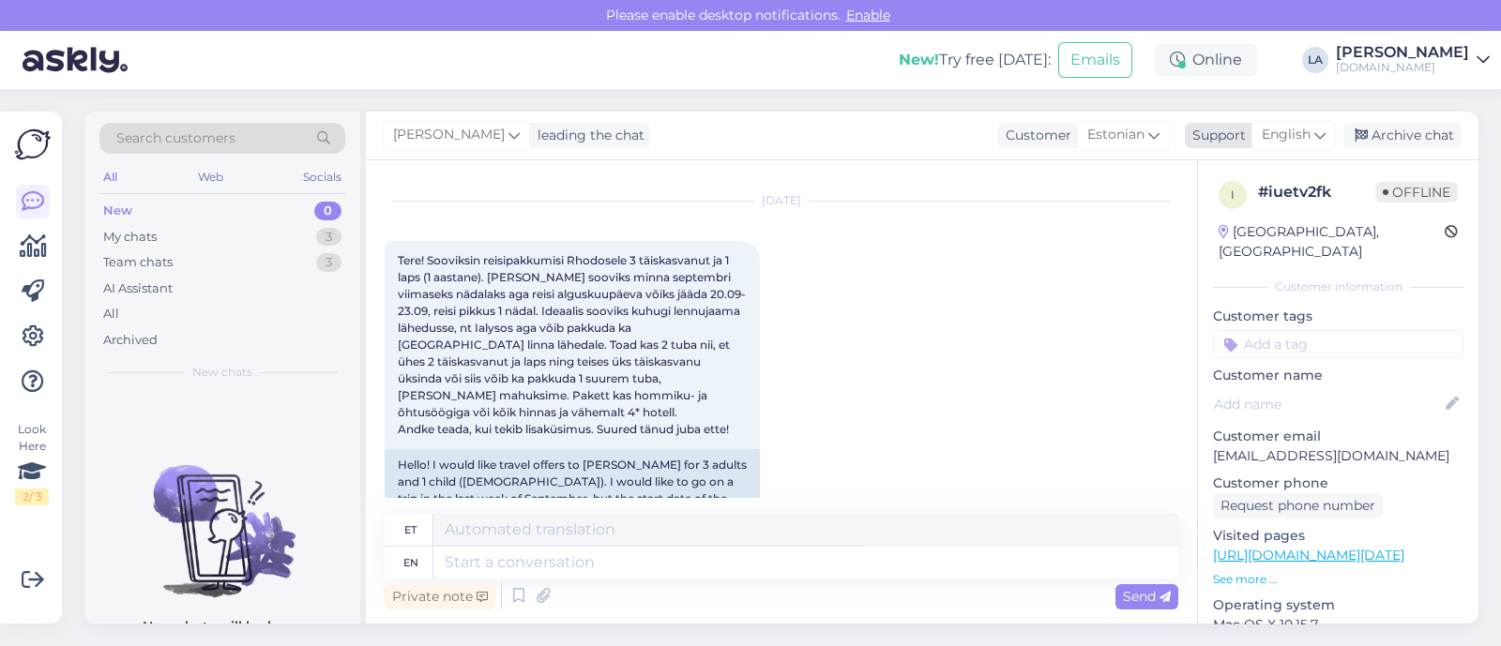
click at [1289, 145] on span "English" at bounding box center [1286, 135] width 49 height 21
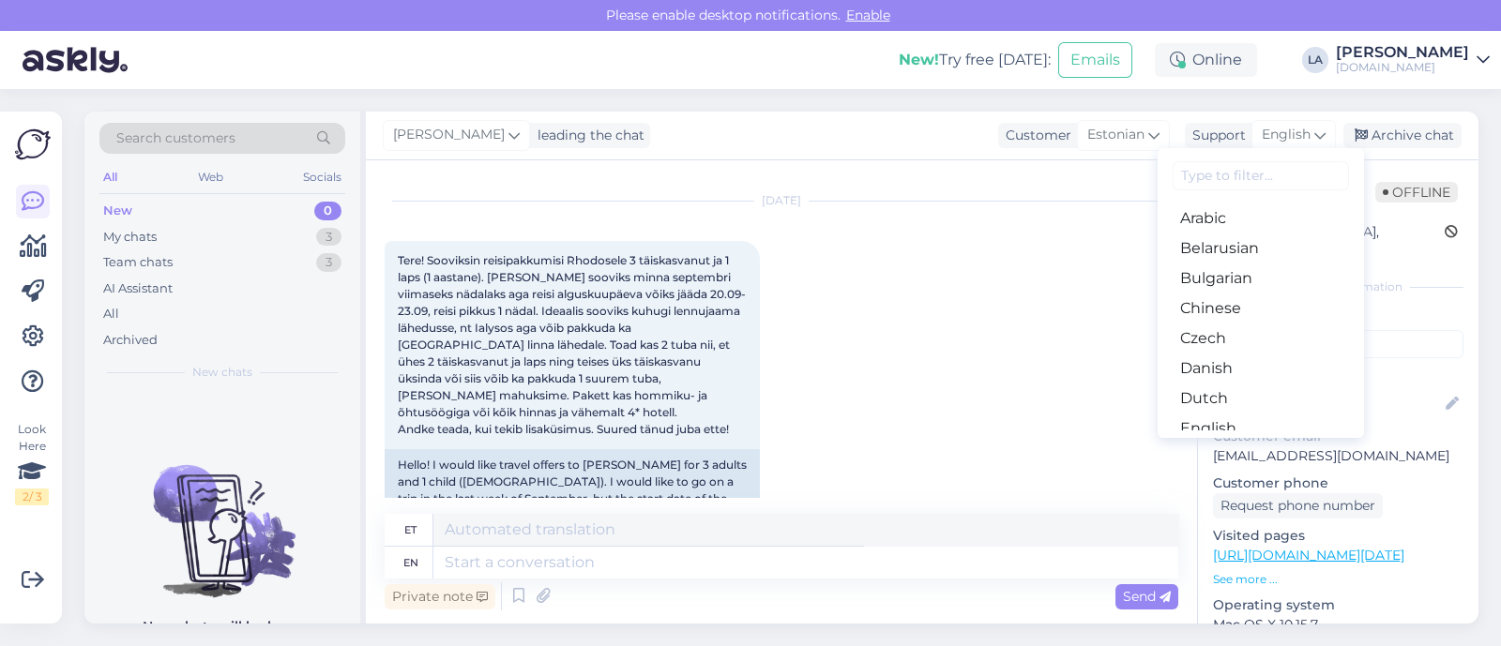
click at [1285, 444] on link "Estonian" at bounding box center [1261, 459] width 206 height 30
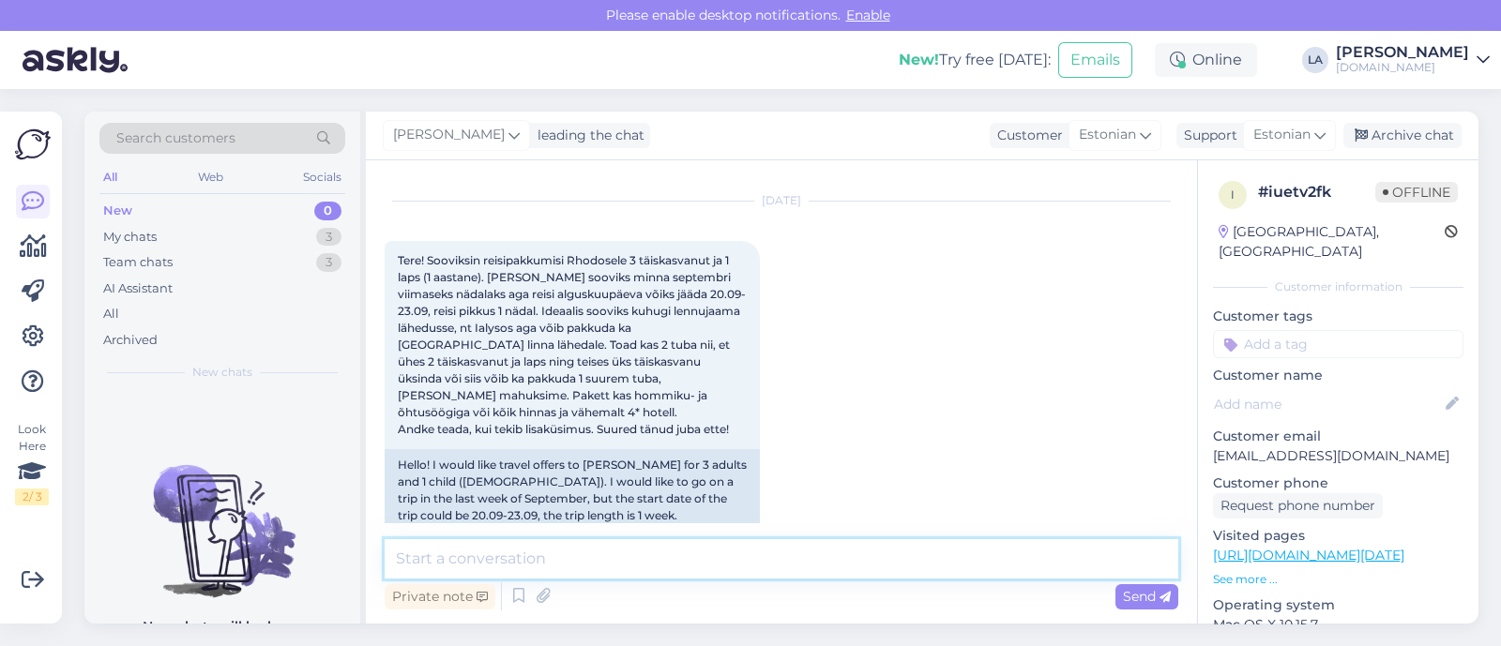
click at [849, 552] on textarea at bounding box center [782, 559] width 794 height 39
type textarea "Tere! Saime e-mailil Teie kirja [PERSON_NAME] vastame seal.'"
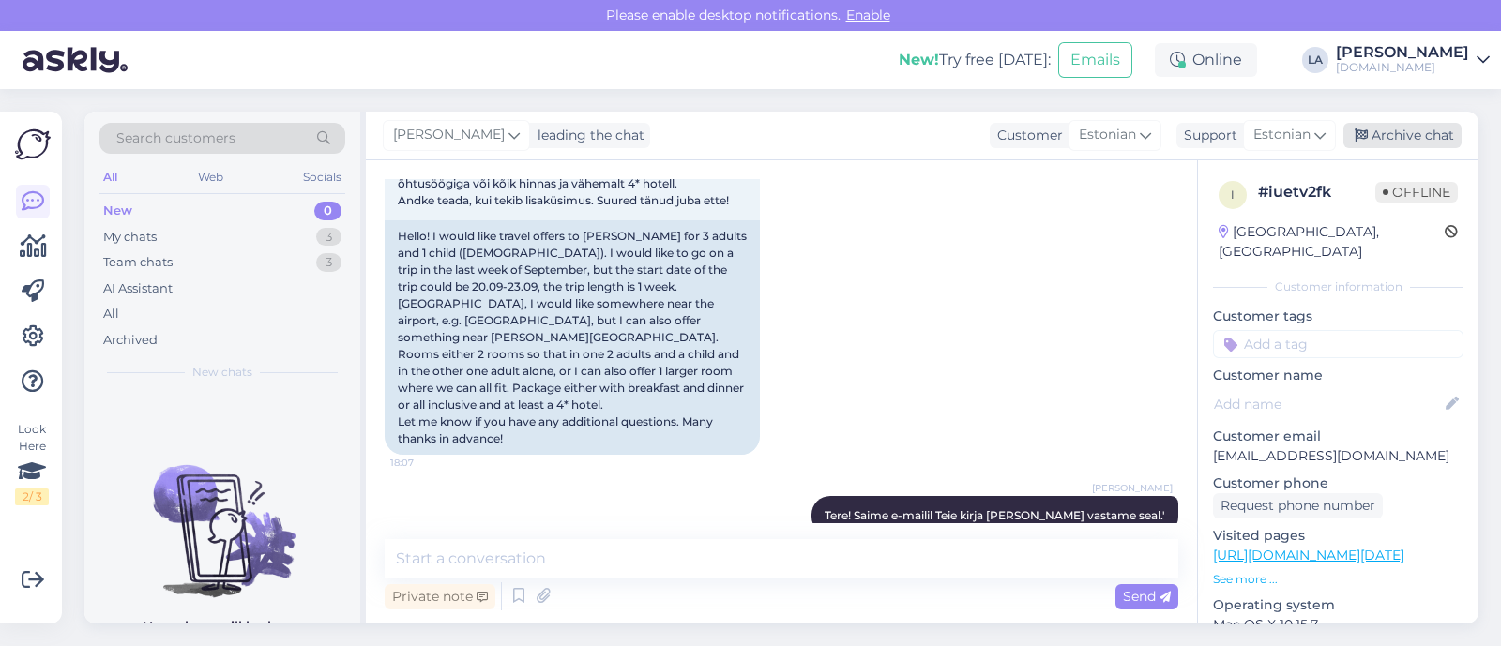
click at [1363, 143] on icon at bounding box center [1361, 135] width 13 height 13
